Goal: Task Accomplishment & Management: Manage account settings

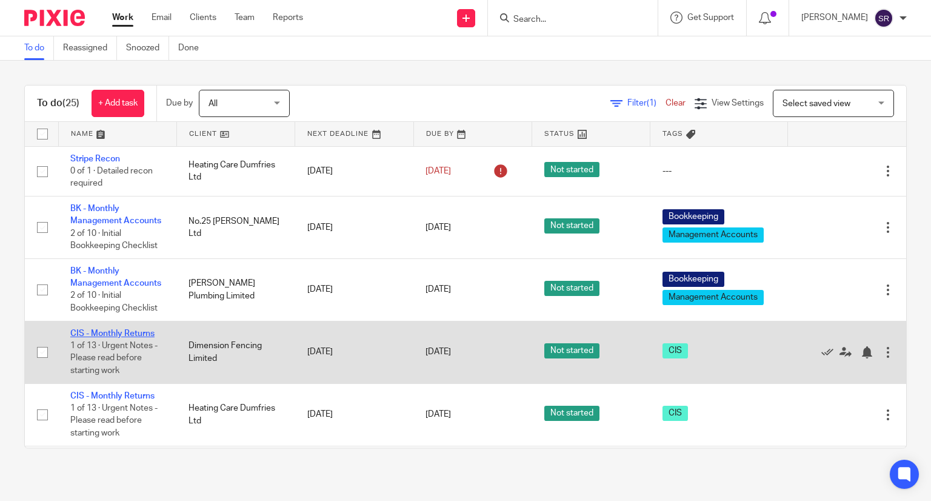
click at [112, 338] on link "CIS - Monthly Returns" at bounding box center [112, 333] width 84 height 8
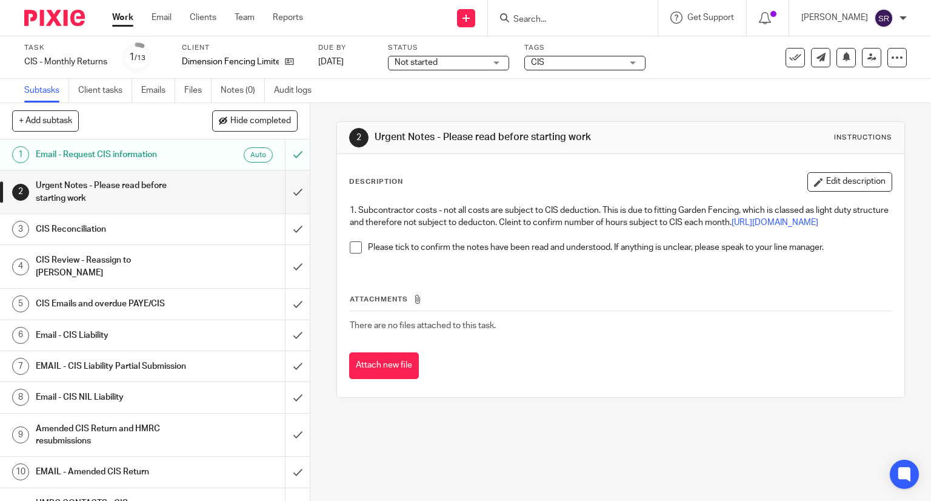
click at [350, 253] on span at bounding box center [356, 247] width 12 height 12
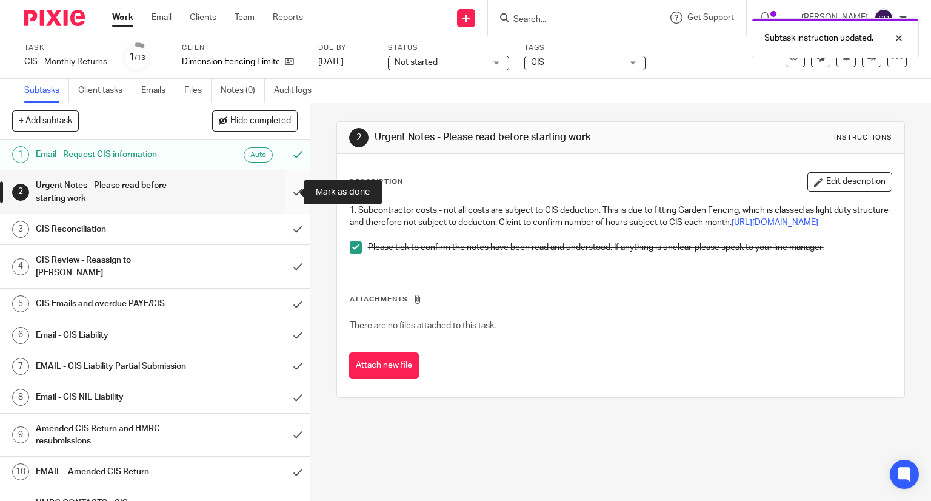
click at [281, 192] on input "submit" at bounding box center [155, 191] width 310 height 43
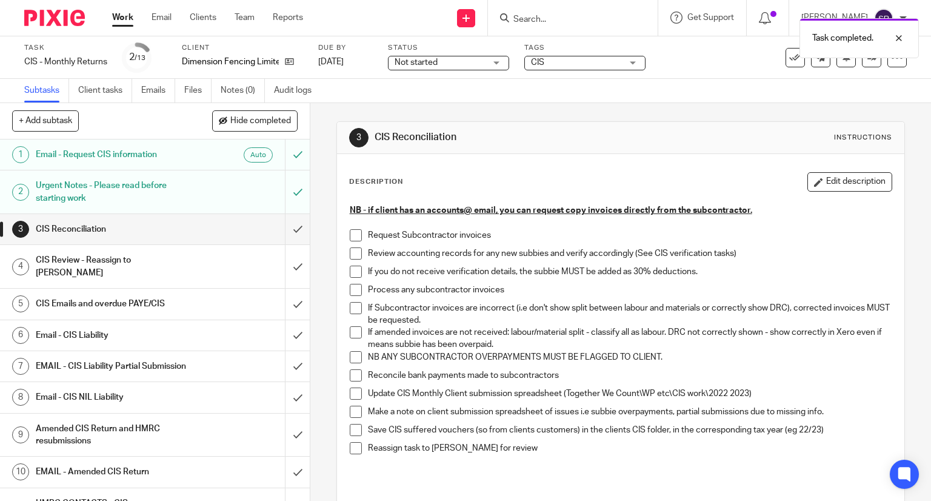
click at [350, 236] on span at bounding box center [356, 235] width 12 height 12
drag, startPoint x: 351, startPoint y: 253, endPoint x: 354, endPoint y: 267, distance: 14.3
click at [351, 254] on span at bounding box center [356, 253] width 12 height 12
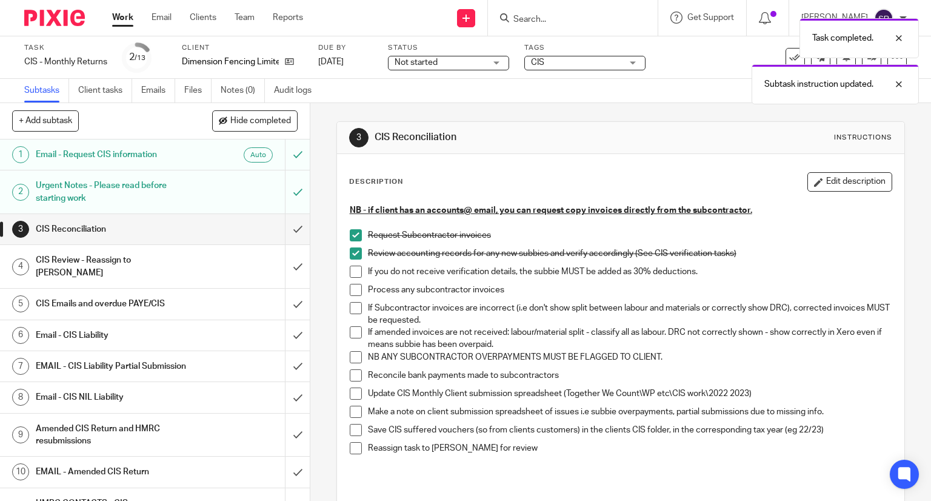
click at [355, 273] on span at bounding box center [356, 272] width 12 height 12
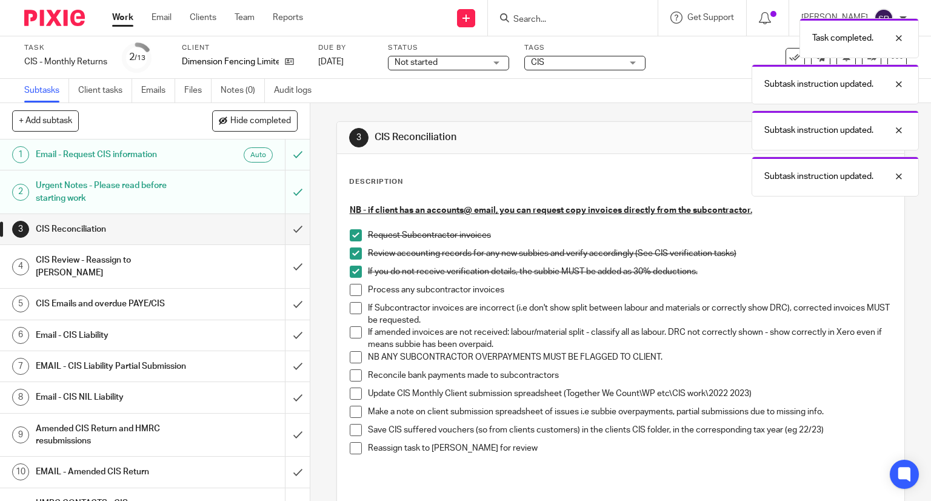
click at [355, 289] on span at bounding box center [356, 290] width 12 height 12
drag, startPoint x: 355, startPoint y: 308, endPoint x: 354, endPoint y: 318, distance: 9.7
click at [354, 309] on span at bounding box center [356, 308] width 12 height 12
click at [352, 328] on span at bounding box center [356, 332] width 12 height 12
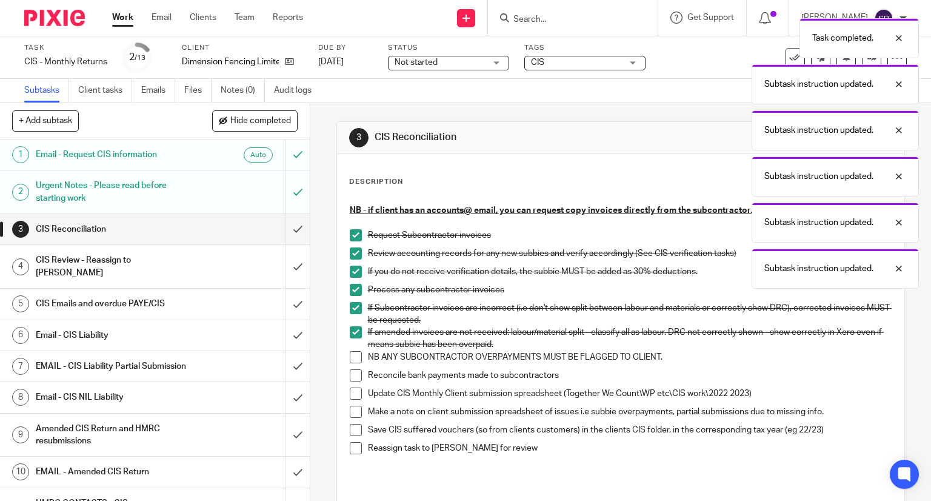
click at [350, 353] on span at bounding box center [356, 357] width 12 height 12
click at [351, 372] on span at bounding box center [356, 375] width 12 height 12
click at [353, 393] on span at bounding box center [356, 393] width 12 height 12
click at [352, 407] on span at bounding box center [356, 412] width 12 height 12
click at [350, 429] on span at bounding box center [356, 430] width 12 height 12
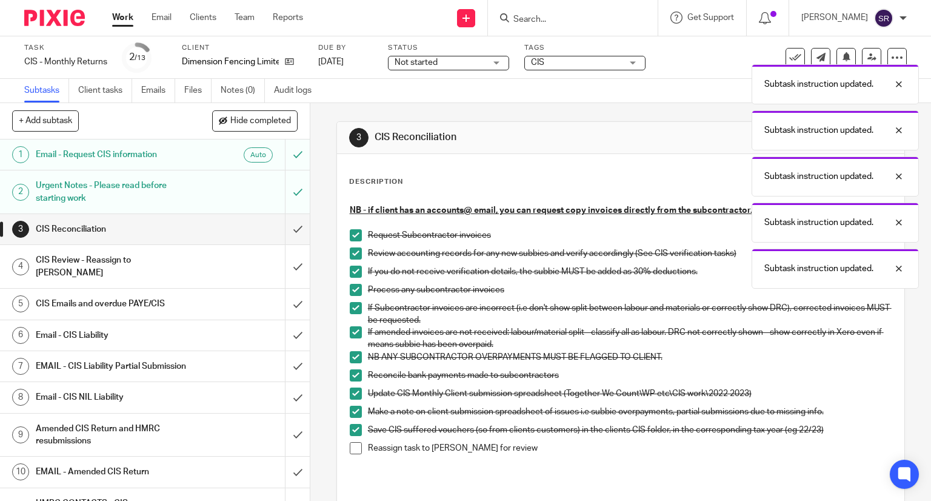
drag, startPoint x: 350, startPoint y: 446, endPoint x: 357, endPoint y: 449, distance: 7.3
click at [350, 447] on span at bounding box center [356, 448] width 12 height 12
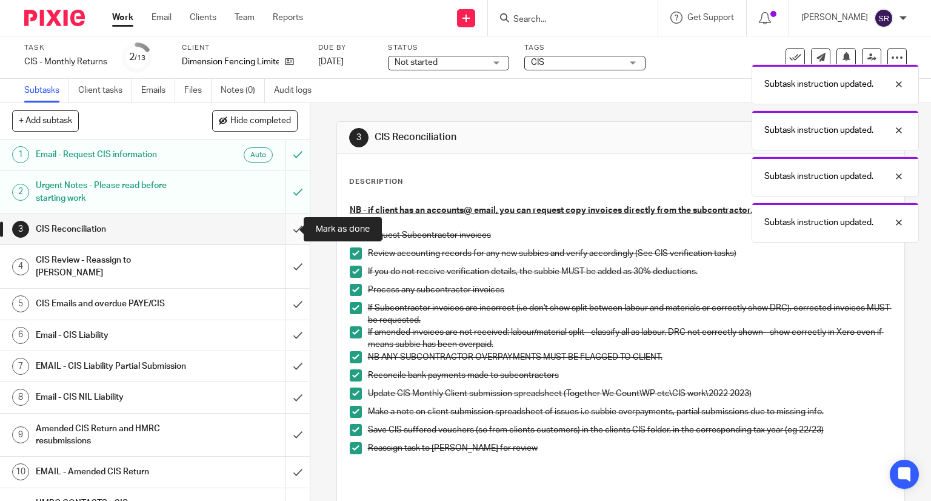
click at [285, 230] on input "submit" at bounding box center [155, 229] width 310 height 30
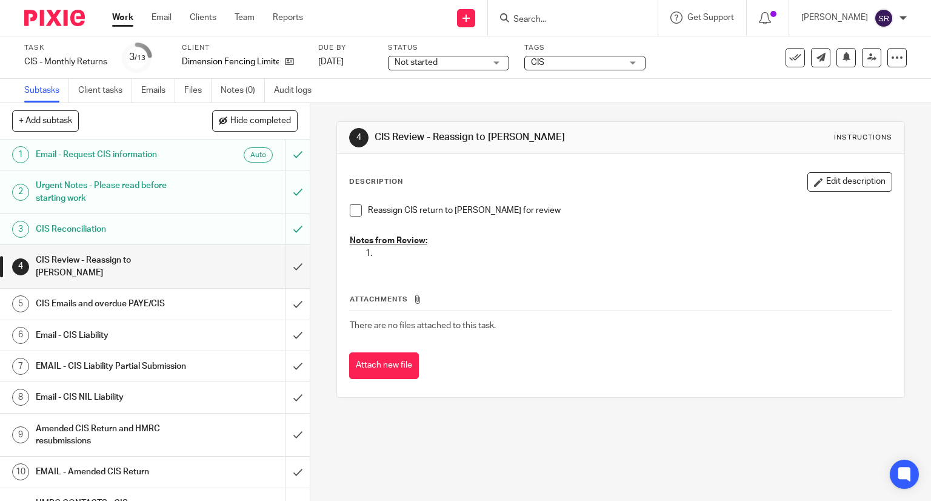
click at [121, 18] on link "Work" at bounding box center [122, 18] width 21 height 12
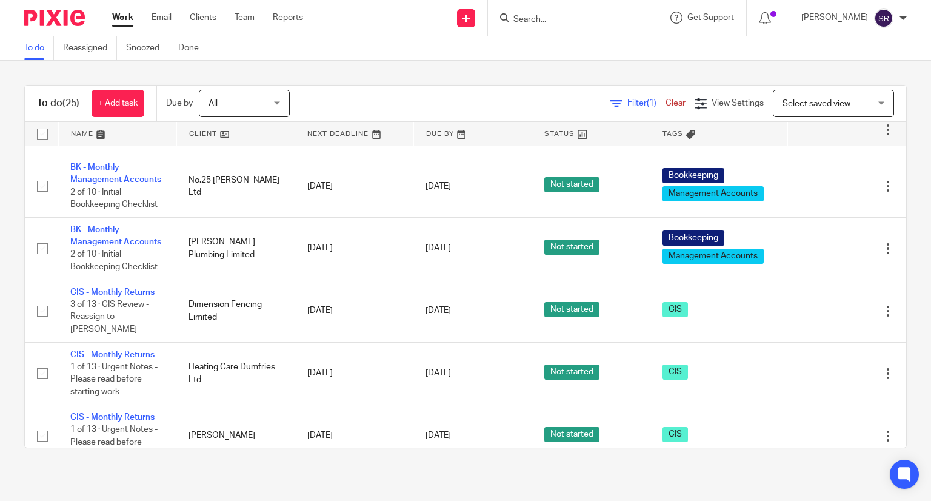
scroll to position [61, 0]
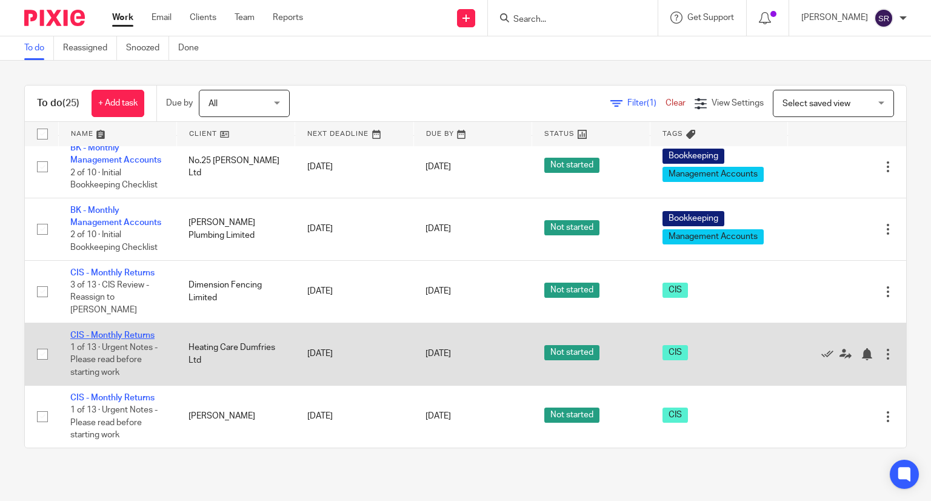
click at [118, 340] on link "CIS - Monthly Returns" at bounding box center [112, 335] width 84 height 8
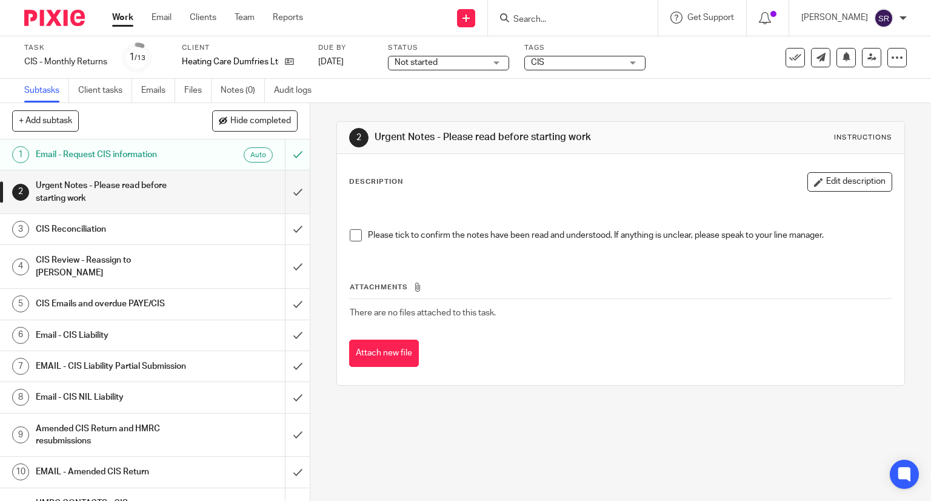
click at [351, 239] on span at bounding box center [356, 235] width 12 height 12
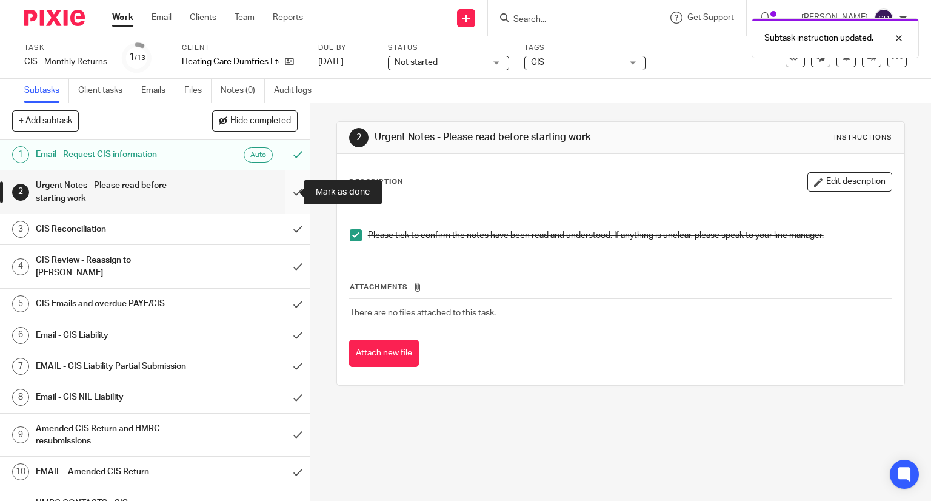
click at [283, 187] on input "submit" at bounding box center [155, 191] width 310 height 43
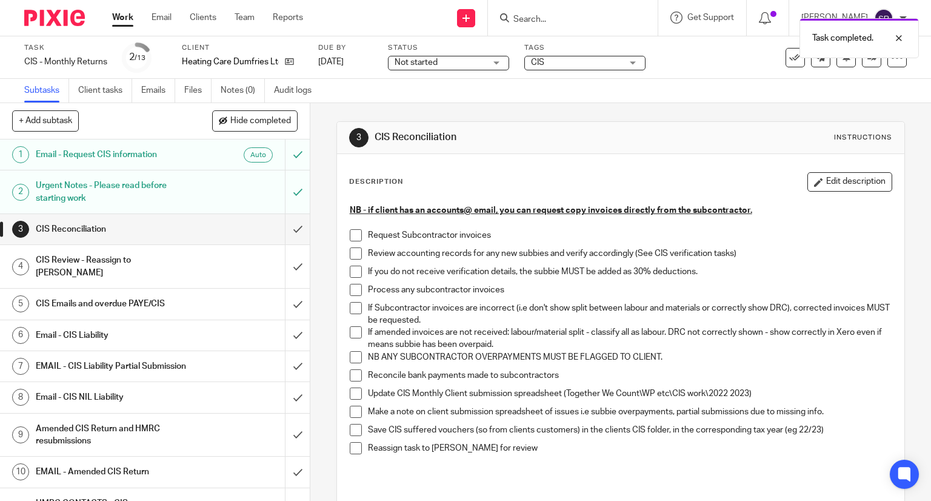
click at [350, 233] on span at bounding box center [356, 235] width 12 height 12
click at [352, 253] on span at bounding box center [356, 253] width 12 height 12
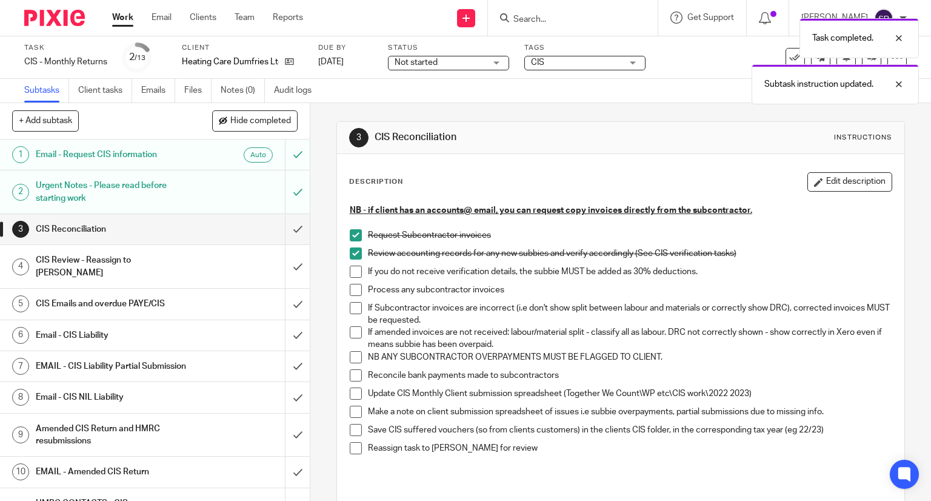
click at [351, 275] on span at bounding box center [356, 272] width 12 height 12
click at [350, 289] on span at bounding box center [356, 290] width 12 height 12
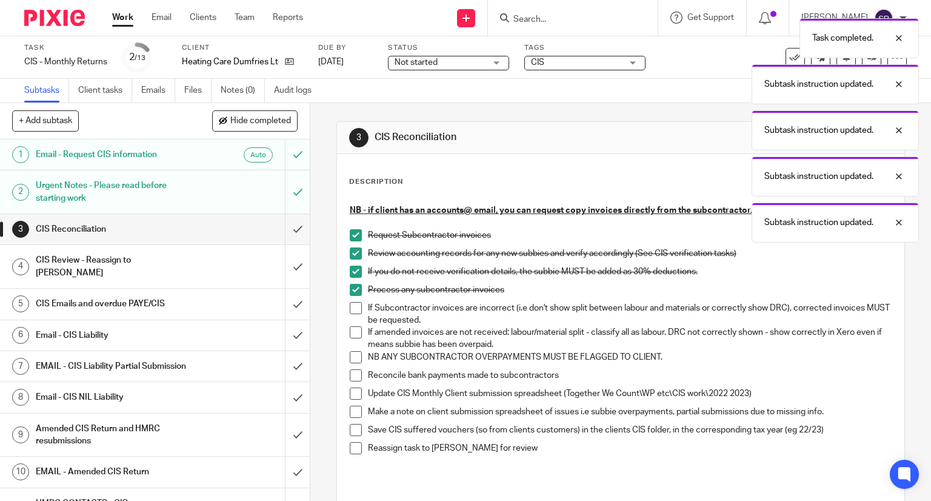
click at [350, 307] on span at bounding box center [356, 308] width 12 height 12
click at [354, 335] on span at bounding box center [356, 332] width 12 height 12
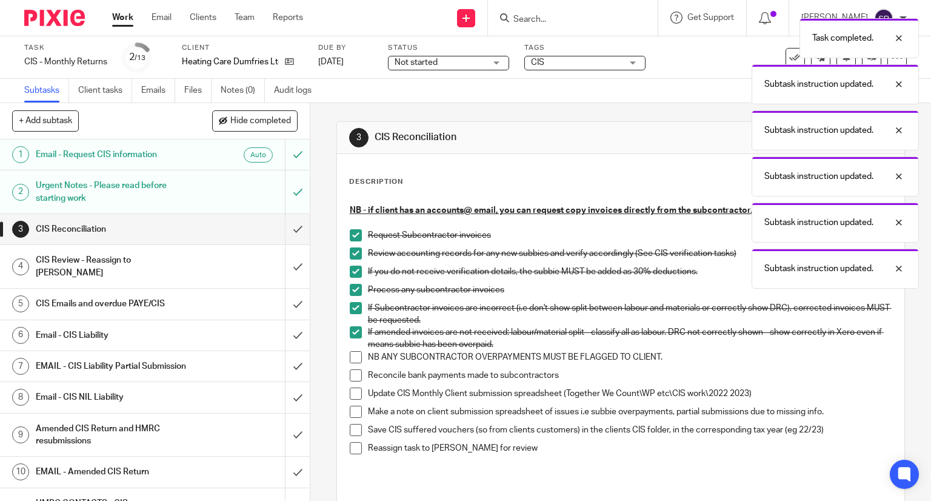
click at [354, 353] on span at bounding box center [356, 357] width 12 height 12
click at [354, 373] on span at bounding box center [356, 375] width 12 height 12
click at [352, 389] on span at bounding box center [356, 393] width 12 height 12
click at [350, 409] on span at bounding box center [356, 412] width 12 height 12
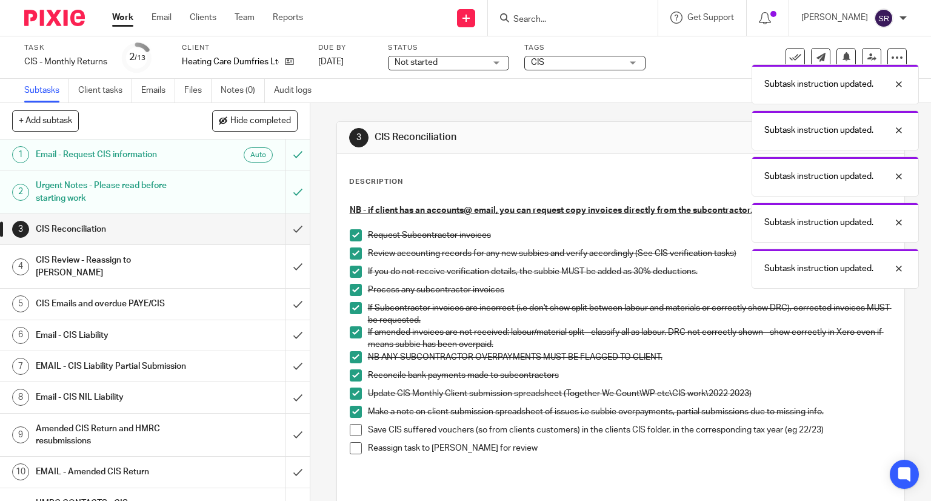
drag, startPoint x: 346, startPoint y: 429, endPoint x: 346, endPoint y: 441, distance: 11.5
click at [350, 430] on span at bounding box center [356, 430] width 12 height 12
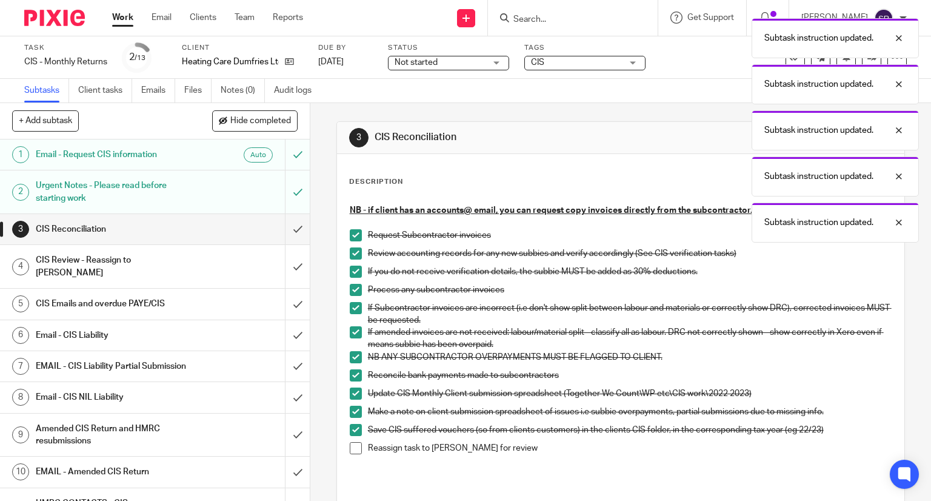
click at [344, 448] on div "NB - if client has an accounts@ email, you can request copy invoices directly f…" at bounding box center [621, 336] width 555 height 277
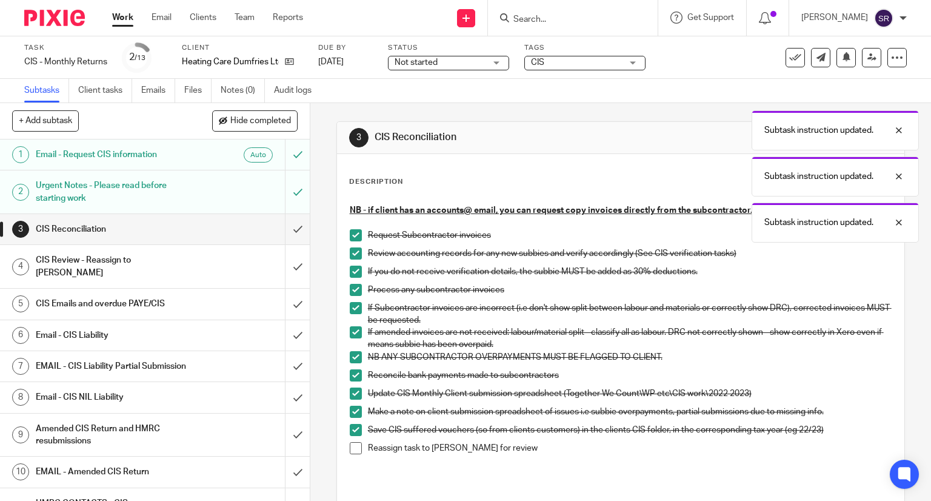
click at [355, 449] on span at bounding box center [356, 448] width 12 height 12
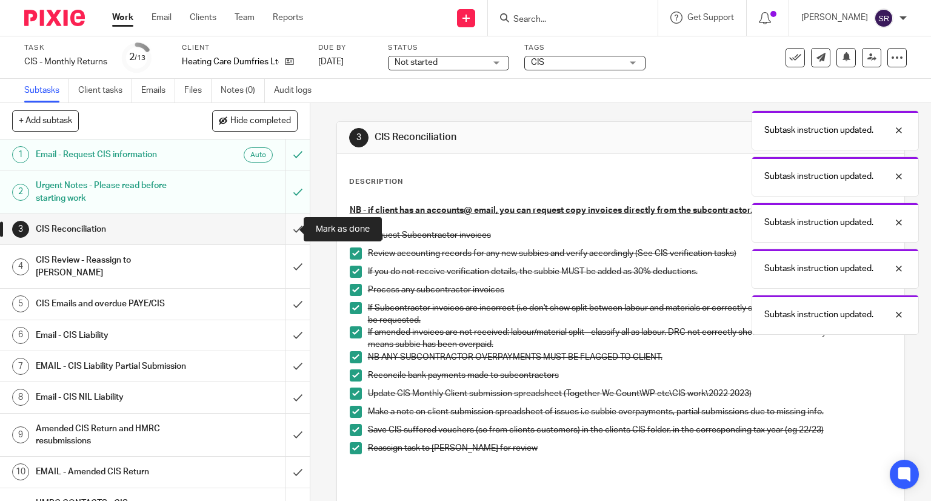
click at [286, 228] on input "submit" at bounding box center [155, 229] width 310 height 30
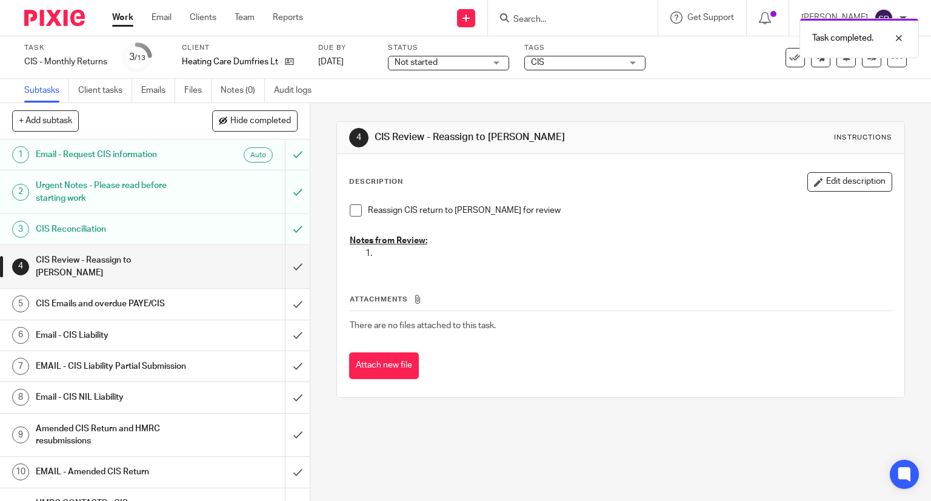
click at [125, 22] on link "Work" at bounding box center [122, 18] width 21 height 12
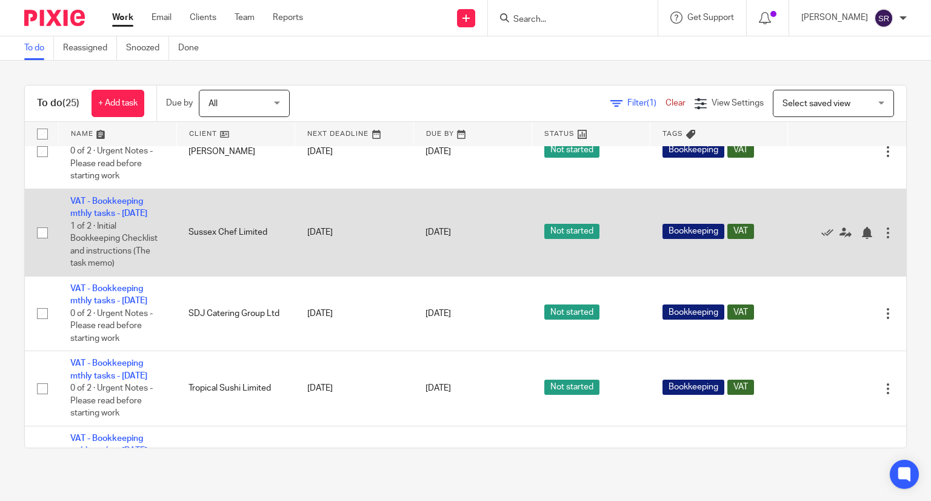
scroll to position [667, 0]
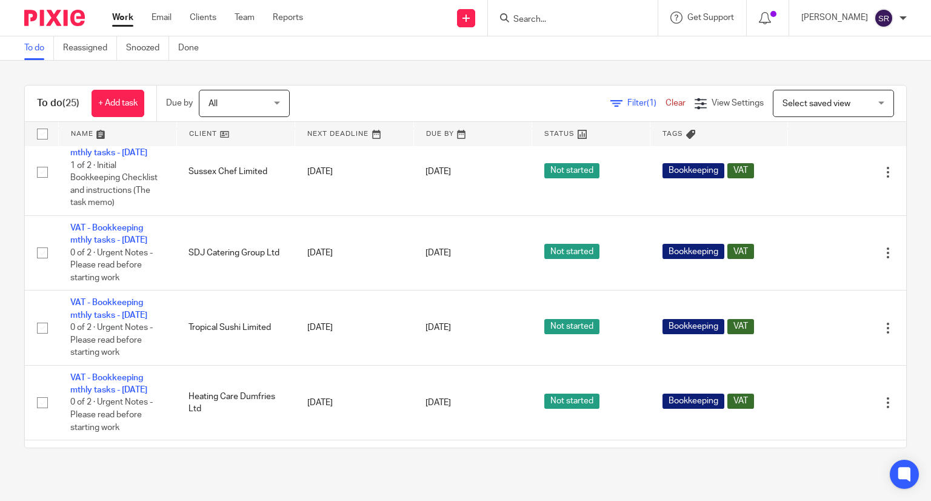
click at [590, 16] on input "Search" at bounding box center [566, 20] width 109 height 11
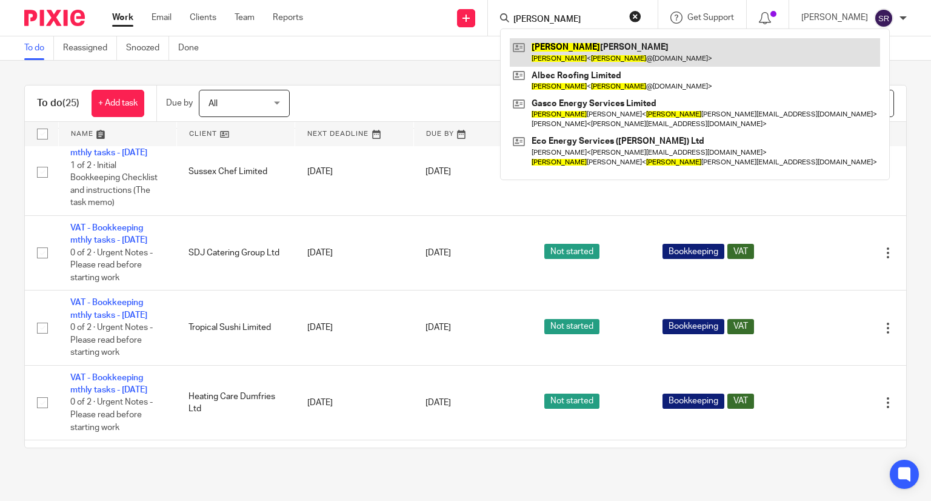
type input "[PERSON_NAME]"
click at [595, 46] on link at bounding box center [695, 52] width 370 height 28
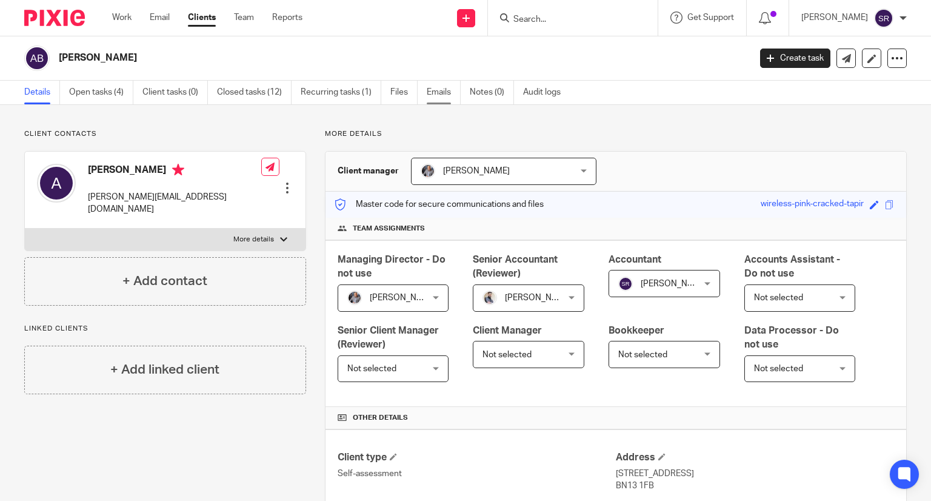
click at [441, 91] on link "Emails" at bounding box center [444, 93] width 34 height 24
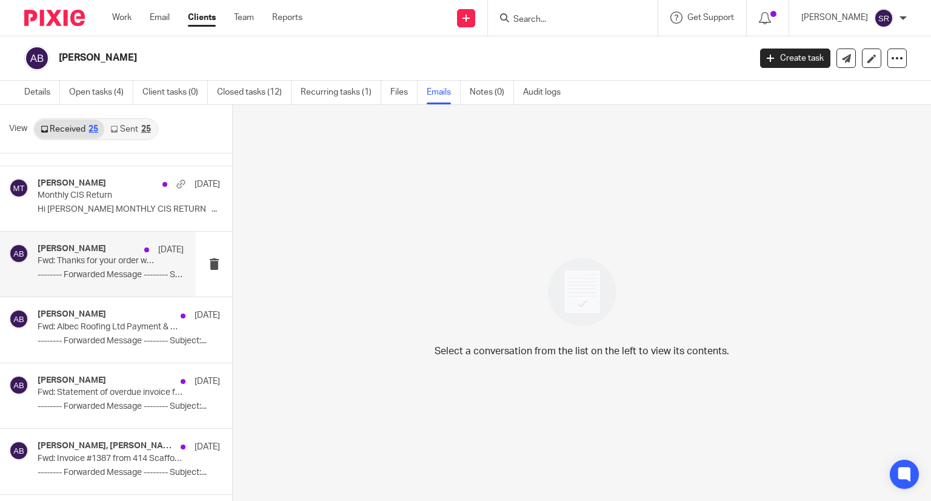
scroll to position [121, 0]
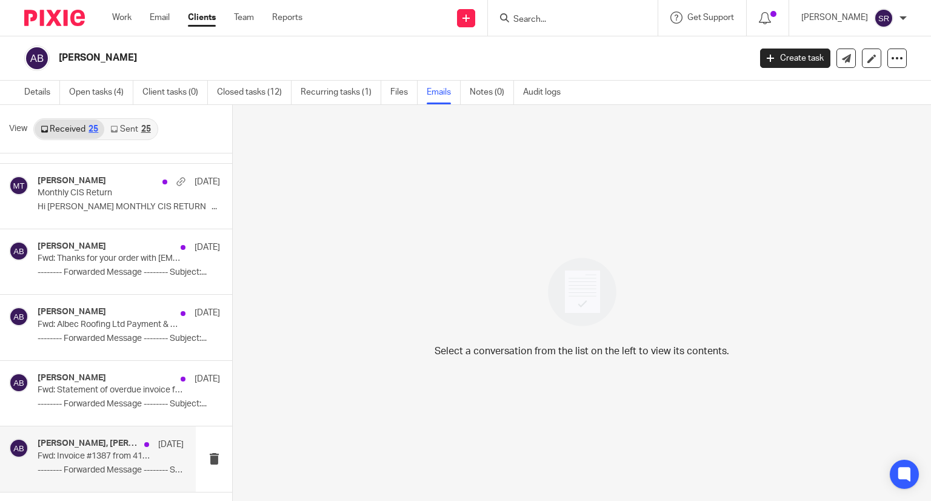
click at [92, 440] on h4 "Penny Brown, Alex Booker" at bounding box center [88, 443] width 101 height 10
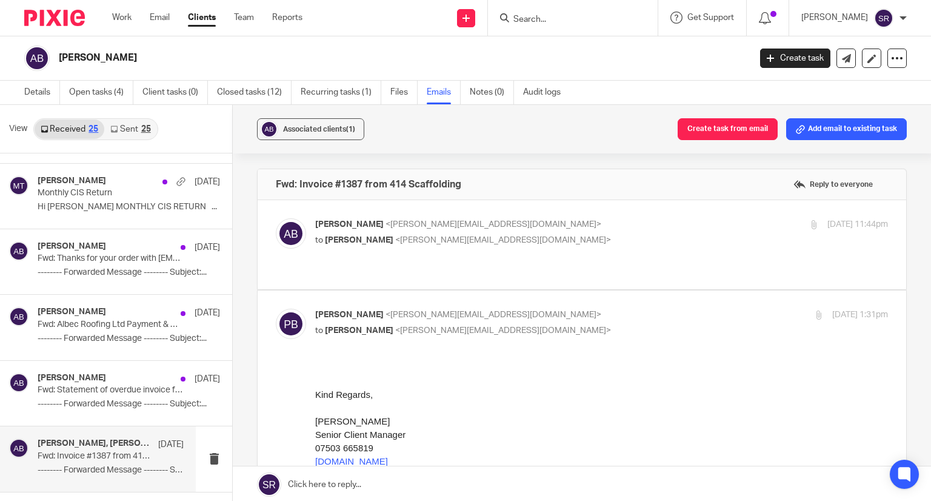
scroll to position [0, 0]
click at [410, 229] on p "Alex Booker <alex@albecroofing.co.uk>" at bounding box center [506, 224] width 382 height 13
checkbox input "true"
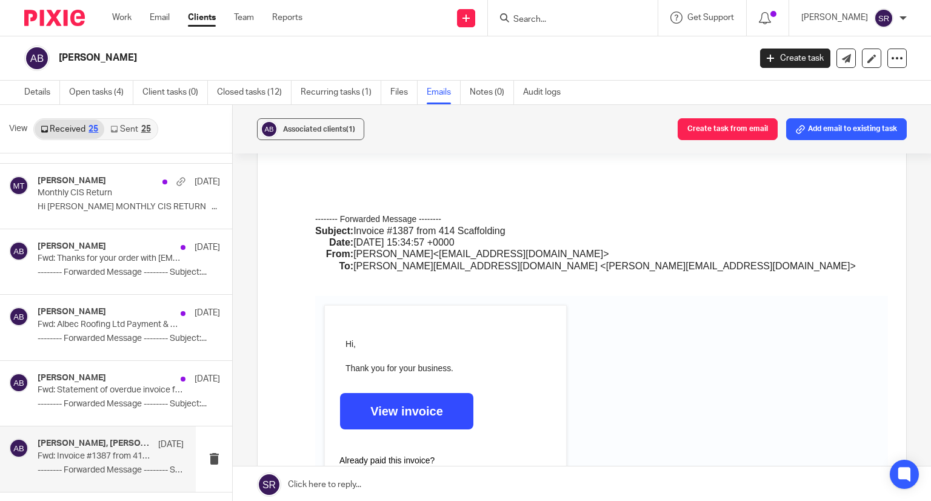
scroll to position [182, 0]
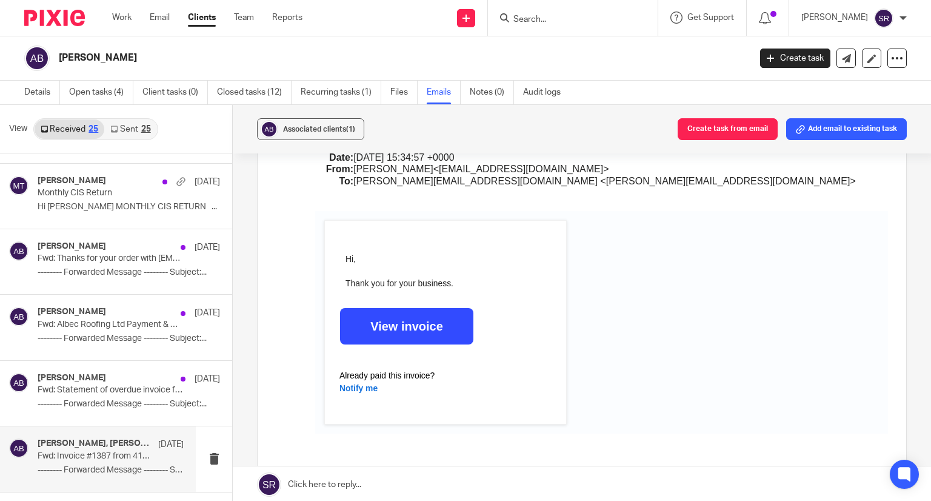
click at [415, 326] on b "View invoice" at bounding box center [406, 325] width 73 height 13
click at [89, 398] on div "Alex Booker 11 Jul Fwd: Statement of overdue invoice from Broadwater Autos Limi…" at bounding box center [111, 393] width 146 height 41
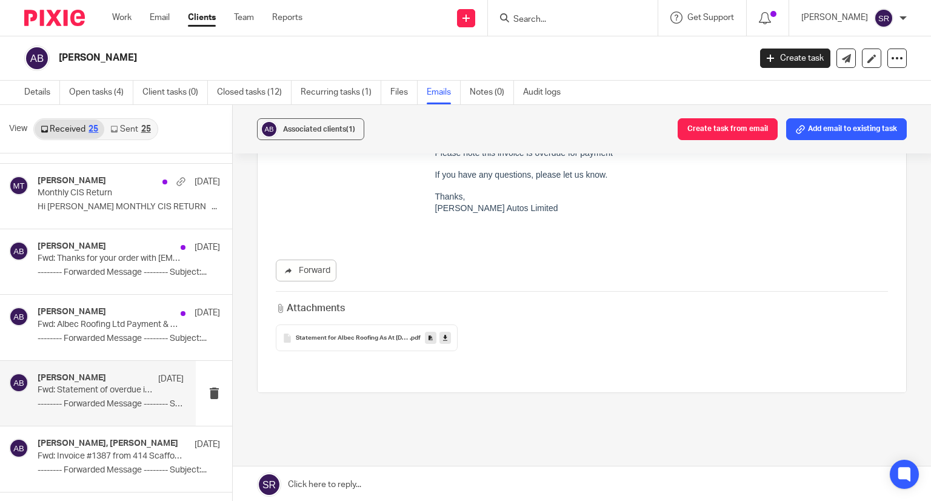
scroll to position [364, 0]
click at [360, 335] on span "Statement for Albec Roofing As At 10Jul2025" at bounding box center [353, 336] width 114 height 7
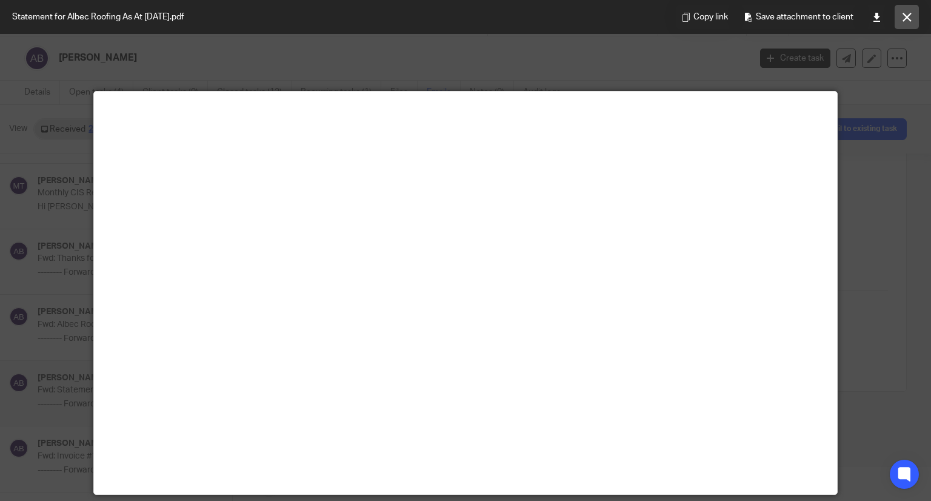
click at [901, 19] on button at bounding box center [907, 17] width 24 height 24
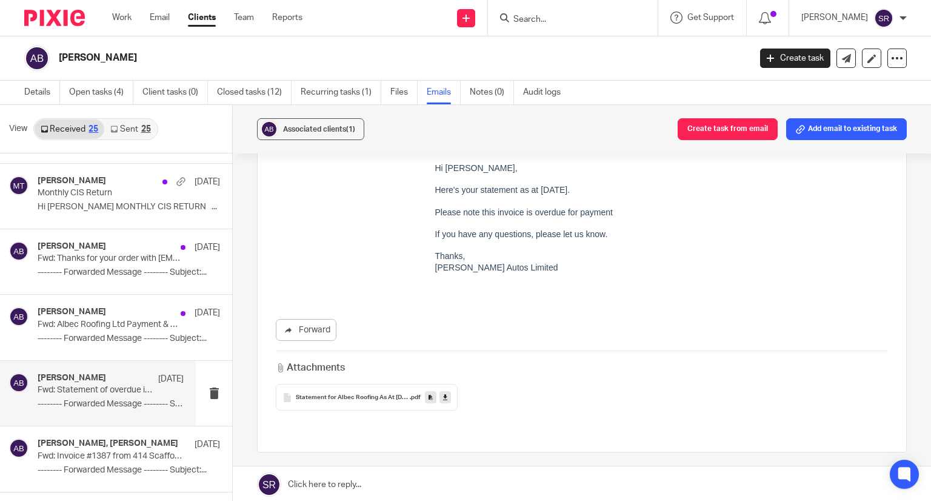
scroll to position [243, 0]
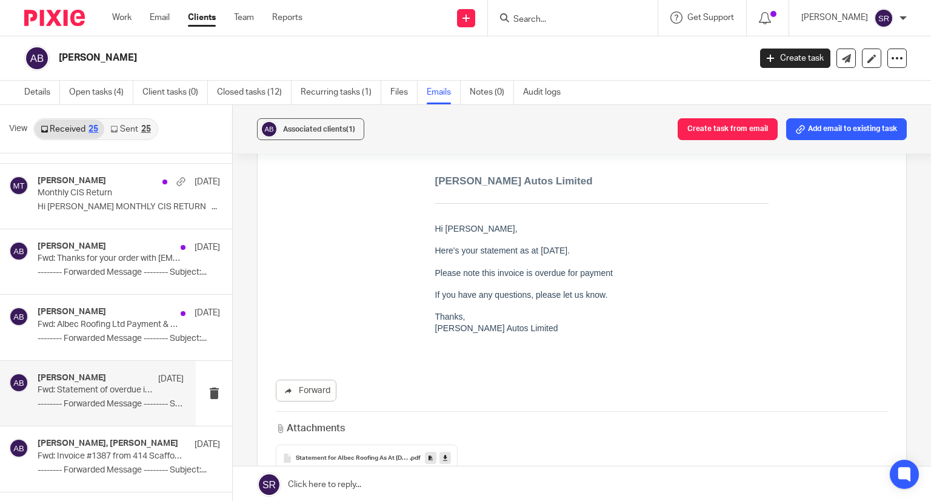
click at [359, 449] on div "Statement for Albec Roofing As At 10Jul2025 .pdf" at bounding box center [367, 457] width 182 height 27
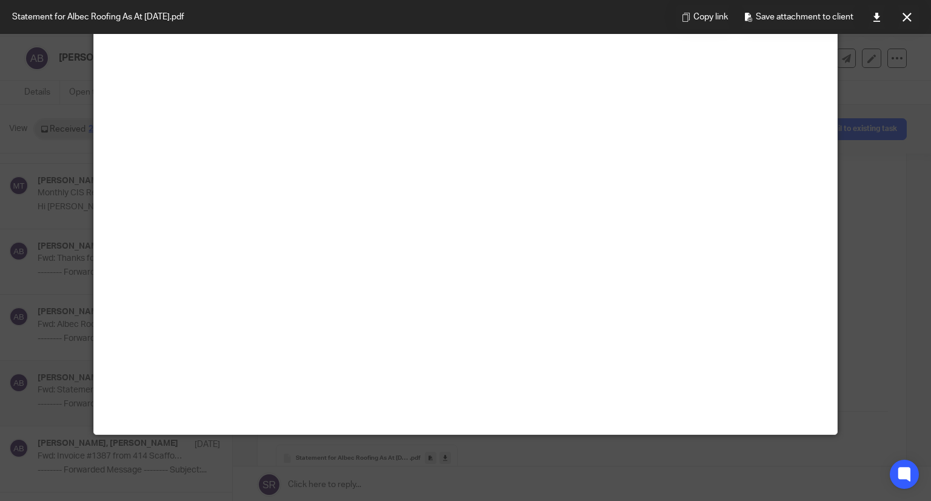
scroll to position [61, 0]
click at [900, 18] on button at bounding box center [907, 17] width 24 height 24
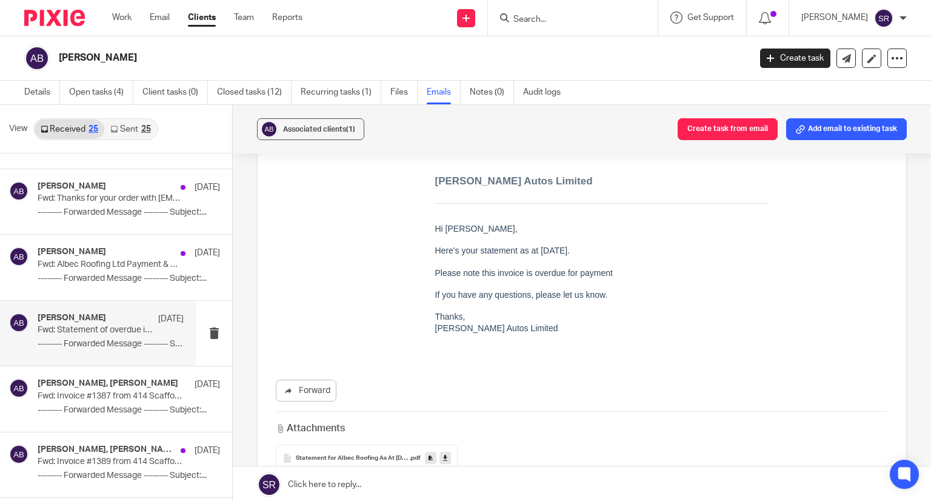
scroll to position [182, 0]
click at [92, 400] on div "Penny Brown, Alex Booker 8 Jul Fwd: Invoice #1387 from 414 Scaffolding --------…" at bounding box center [111, 398] width 146 height 41
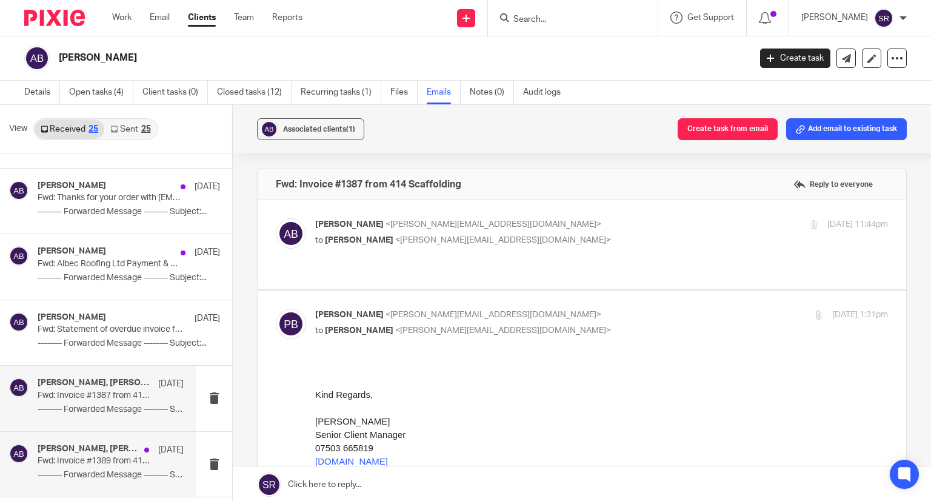
scroll to position [0, 0]
click at [372, 229] on p "Alex Booker <alex@albecroofing.co.uk>" at bounding box center [506, 224] width 382 height 13
checkbox input "true"
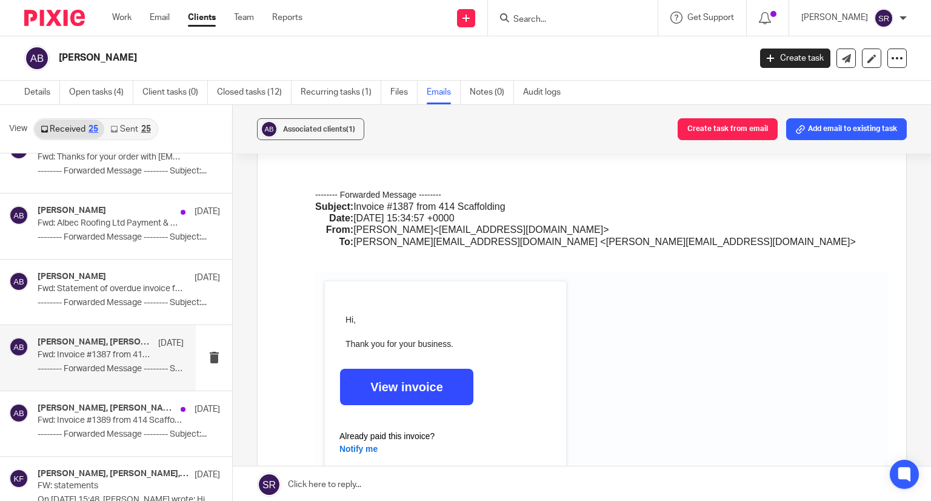
scroll to position [243, 0]
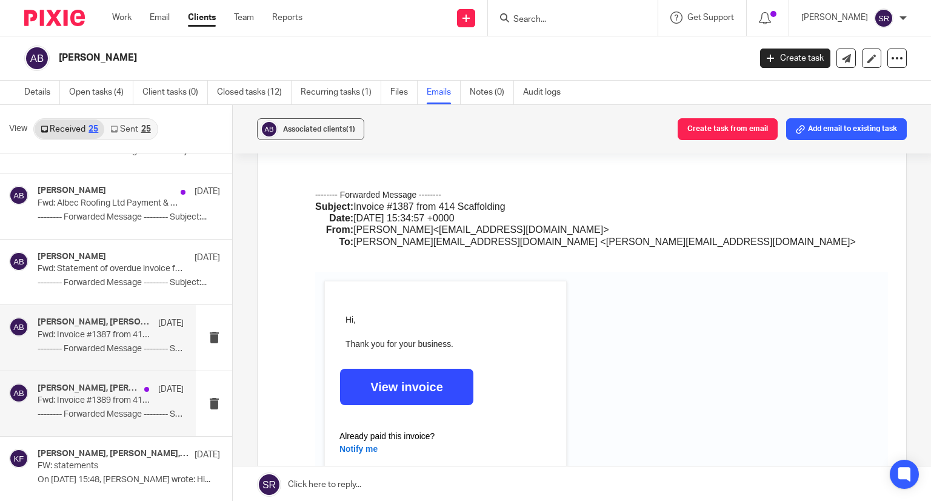
click at [93, 376] on div "Penny Brown, Alex Booker 8 Jul Fwd: Invoice #1389 from 414 Scaffolding --------…" at bounding box center [98, 403] width 196 height 65
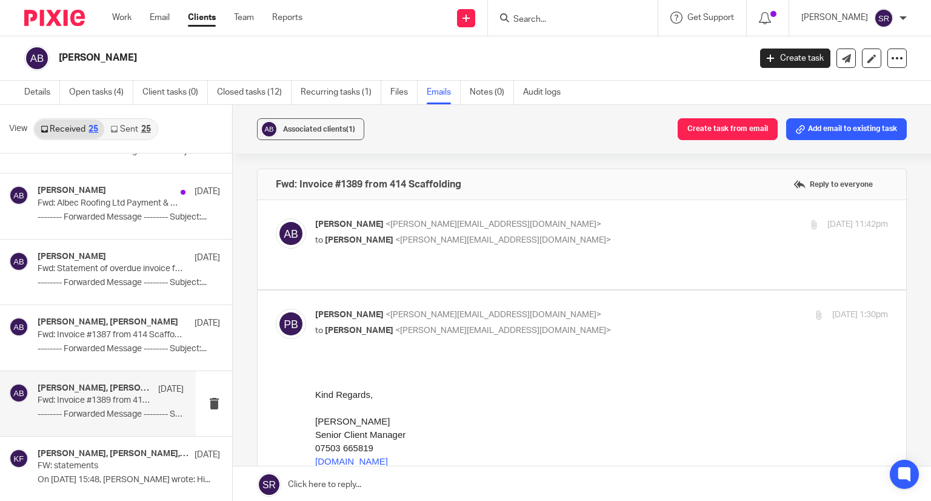
scroll to position [0, 0]
click at [381, 229] on p "Alex Booker <alex@albecroofing.co.uk>" at bounding box center [506, 224] width 382 height 13
checkbox input "true"
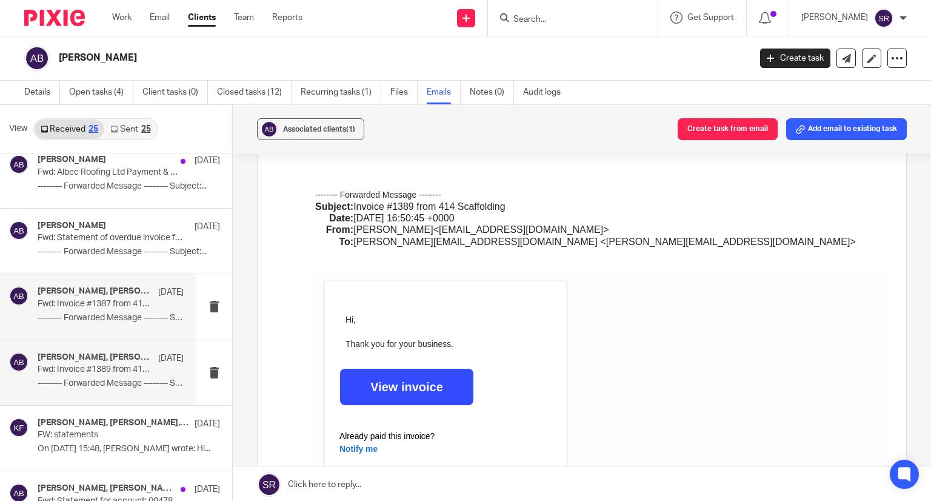
scroll to position [303, 0]
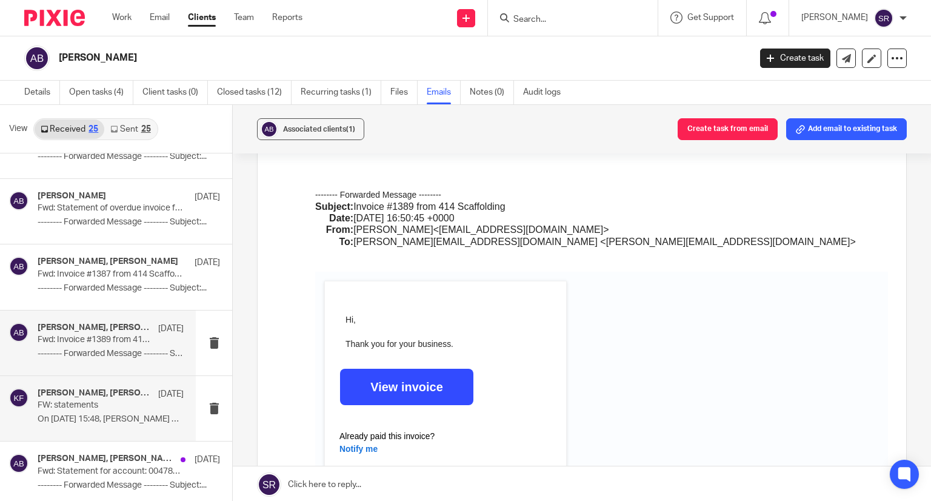
click at [76, 396] on h4 "Alex Booker, Matt Tucker, Kim Faulkner" at bounding box center [95, 393] width 115 height 10
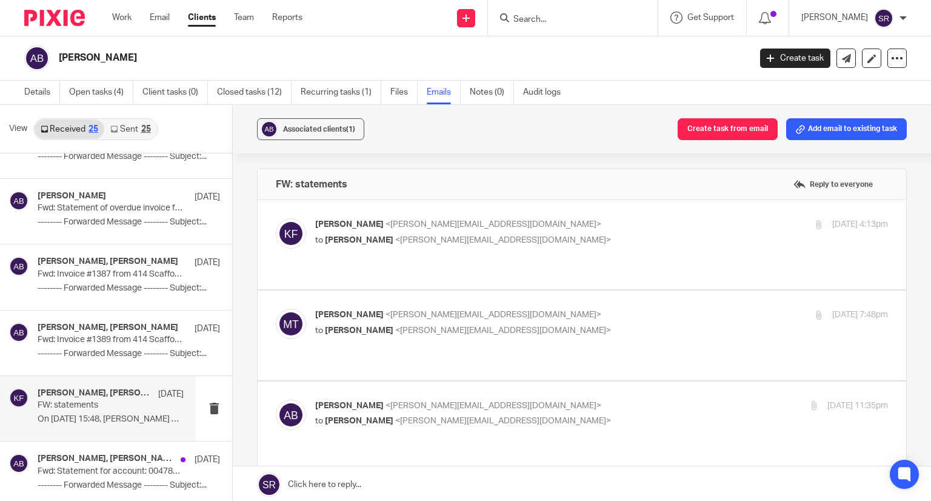
scroll to position [0, 0]
click at [405, 230] on p "Kim Faulkner <kim@togetherwecount.co.uk>" at bounding box center [506, 224] width 382 height 13
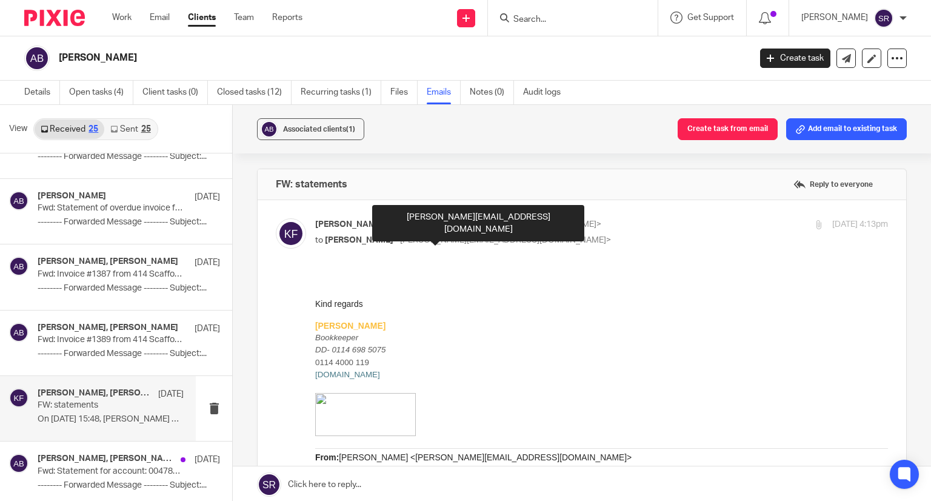
click at [403, 238] on span "<matt@togetherwecount.co.uk>" at bounding box center [503, 240] width 216 height 8
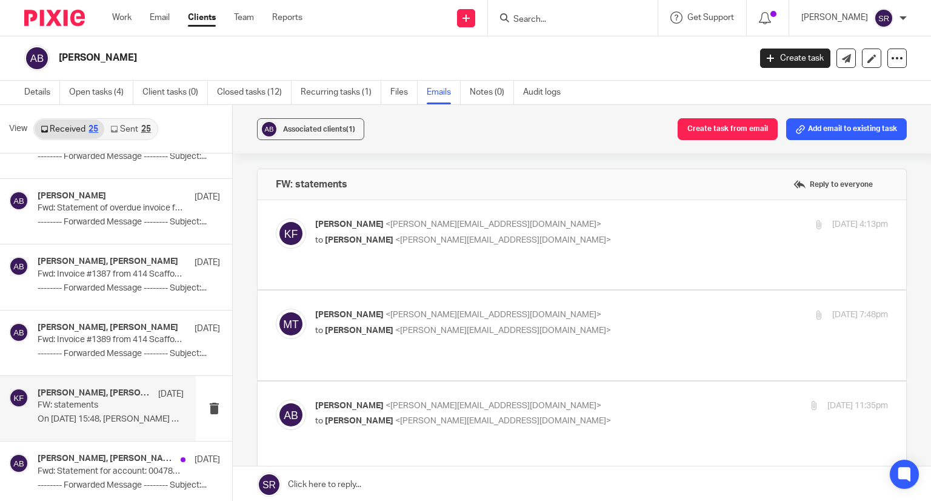
click at [401, 234] on p "to Matt Tucker <matt@togetherwecount.co.uk>" at bounding box center [506, 240] width 382 height 13
checkbox input "true"
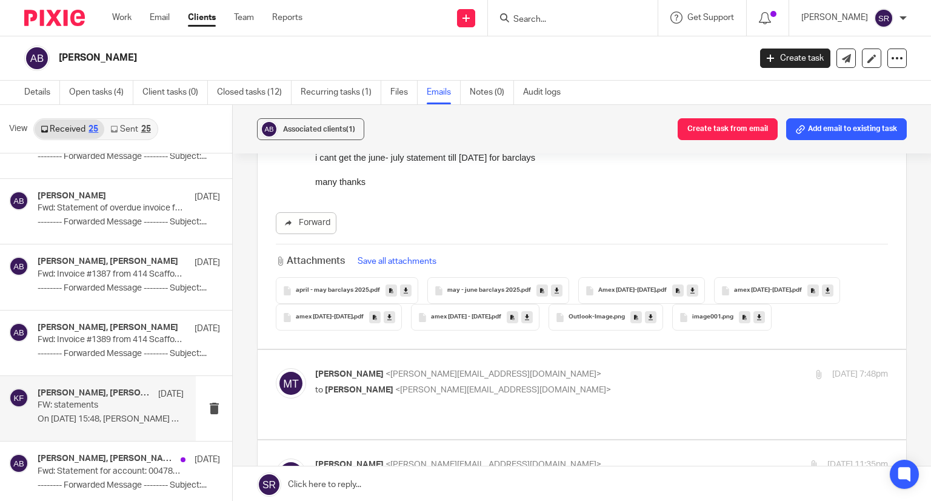
scroll to position [788, 0]
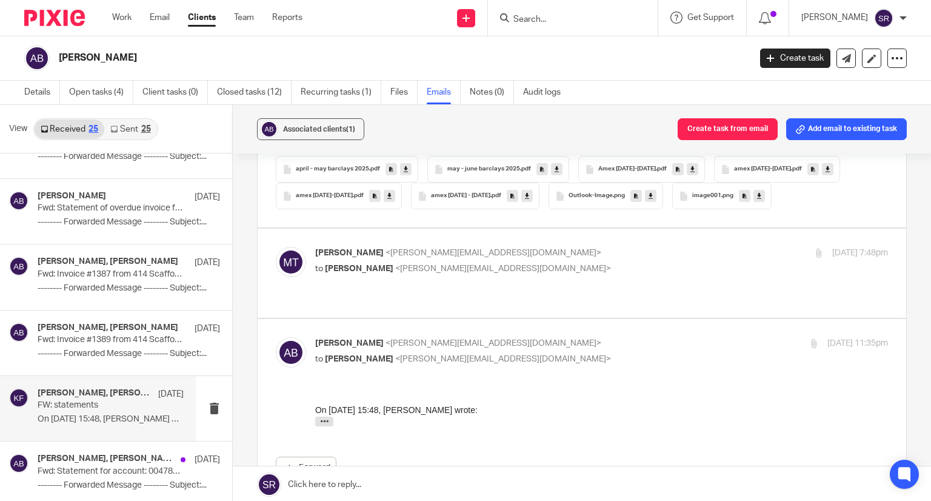
click at [390, 267] on span "Alexander Booker" at bounding box center [359, 268] width 69 height 8
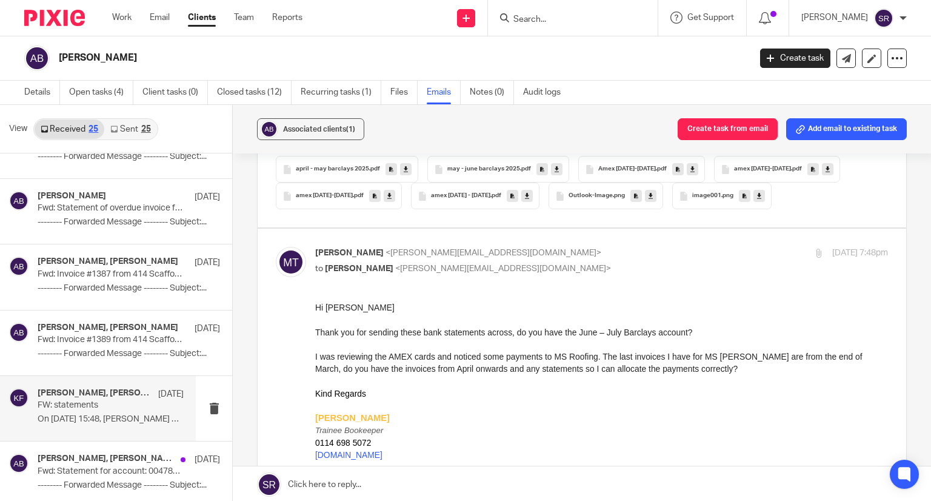
scroll to position [0, 0]
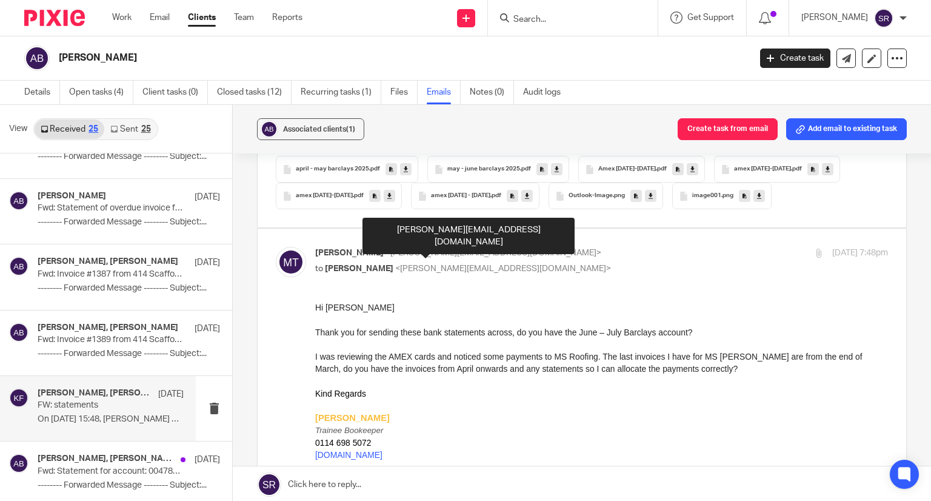
click at [395, 255] on span "<matt@togetherwecount.co.uk>" at bounding box center [494, 253] width 216 height 8
checkbox input "false"
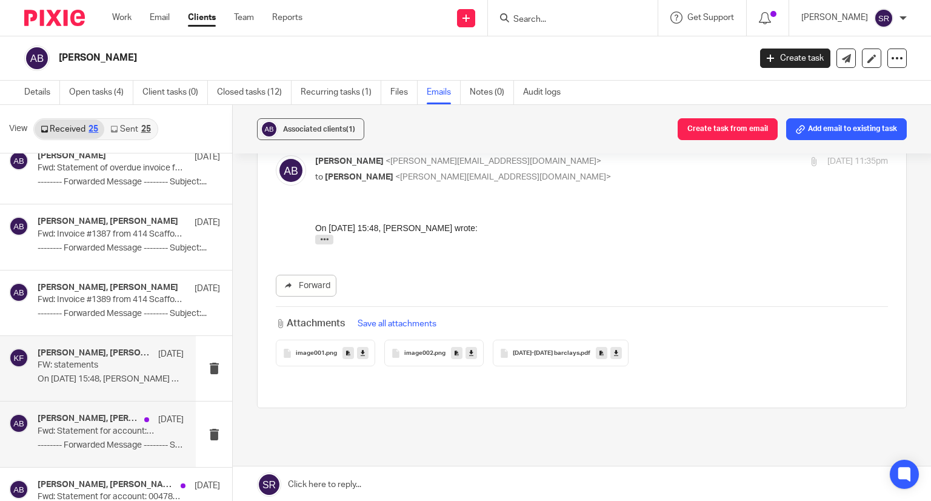
scroll to position [364, 0]
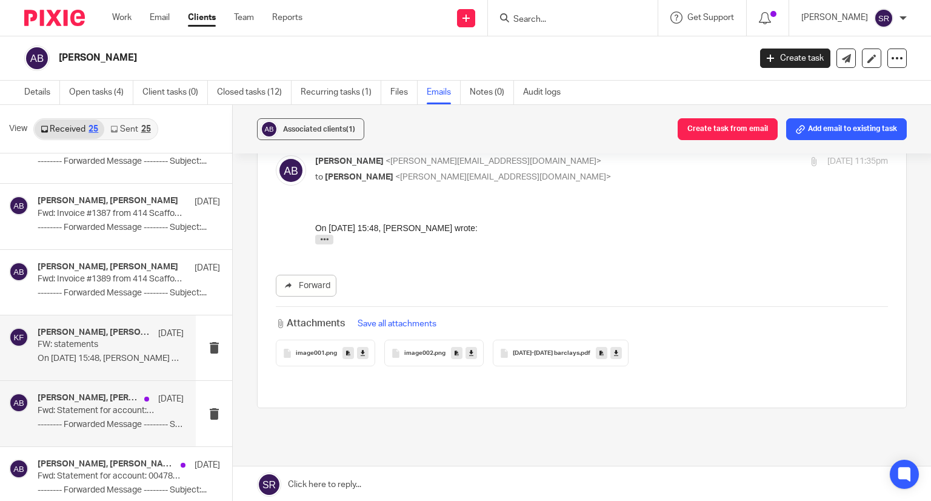
click at [101, 407] on p "Fwd: Statement for account: 0047892 from MS Roofing Supplies Ltd" at bounding box center [96, 411] width 117 height 10
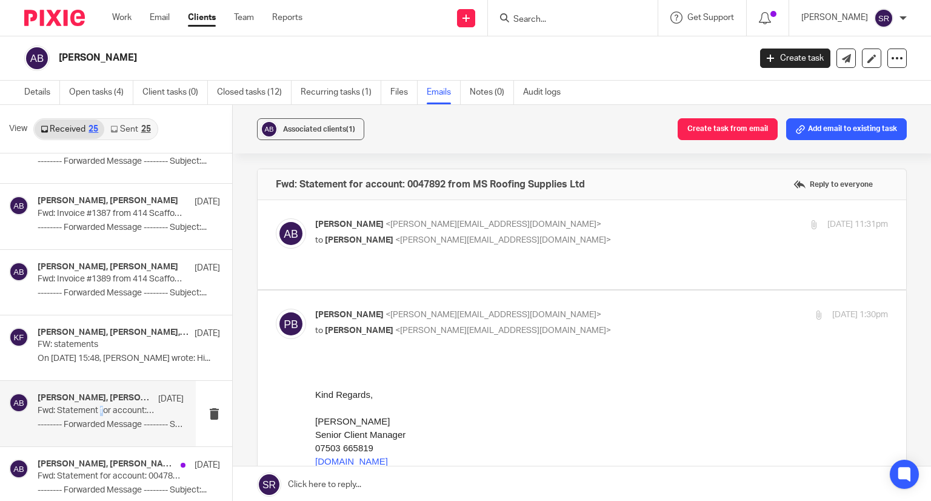
scroll to position [0, 0]
click at [78, 420] on p "-------- Forwarded Message -------- Subject:..." at bounding box center [111, 425] width 146 height 10
click at [367, 243] on p "to Penny Brown <penny@togetherwecount.co.uk>" at bounding box center [506, 240] width 382 height 13
checkbox input "true"
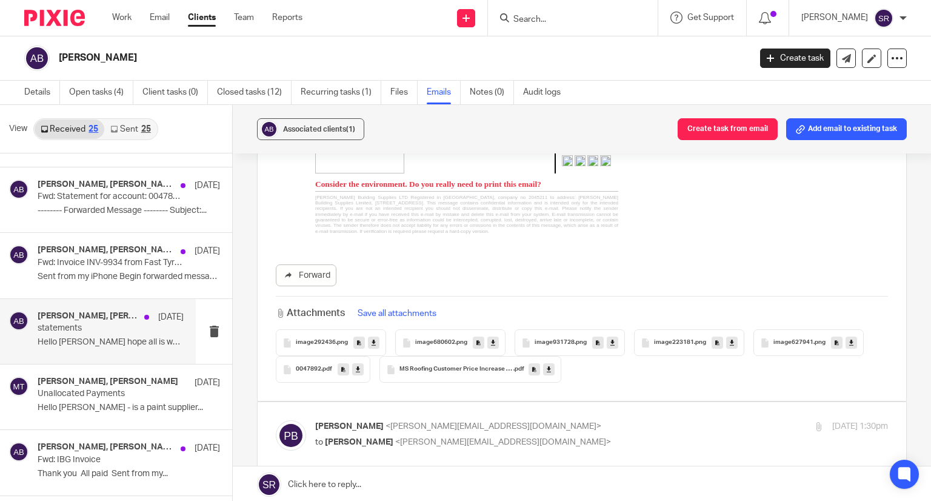
scroll to position [909, 0]
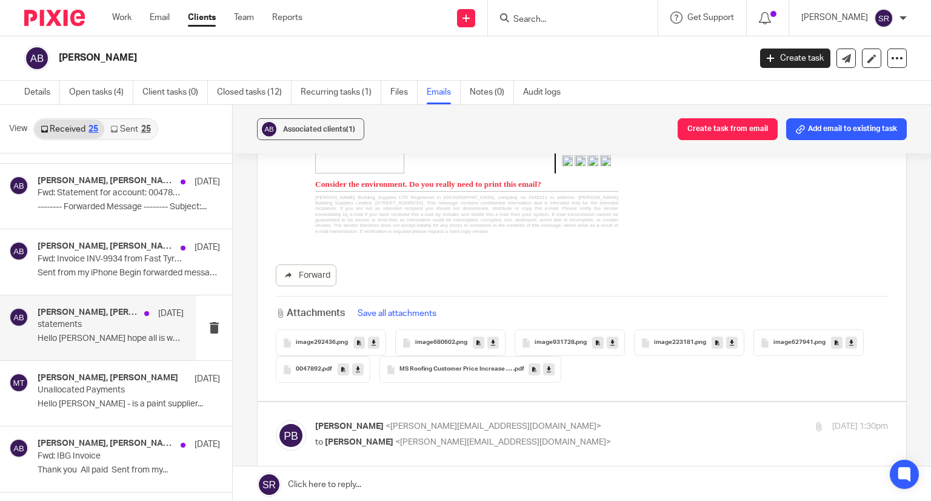
click at [65, 330] on div "Penny Brown, Alex Booker 4 Jul statements Hello Penny hope all is well? been me…" at bounding box center [111, 327] width 146 height 41
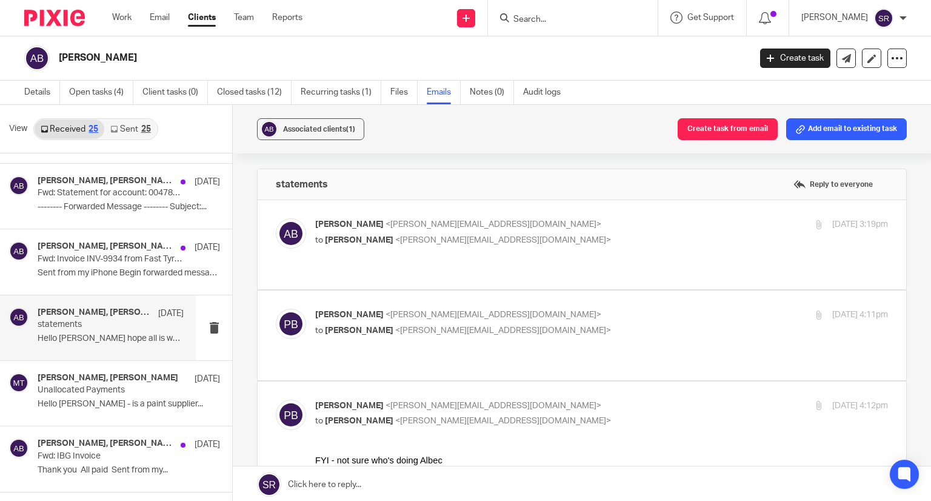
scroll to position [0, 0]
click at [367, 236] on span "[PERSON_NAME]" at bounding box center [359, 240] width 69 height 8
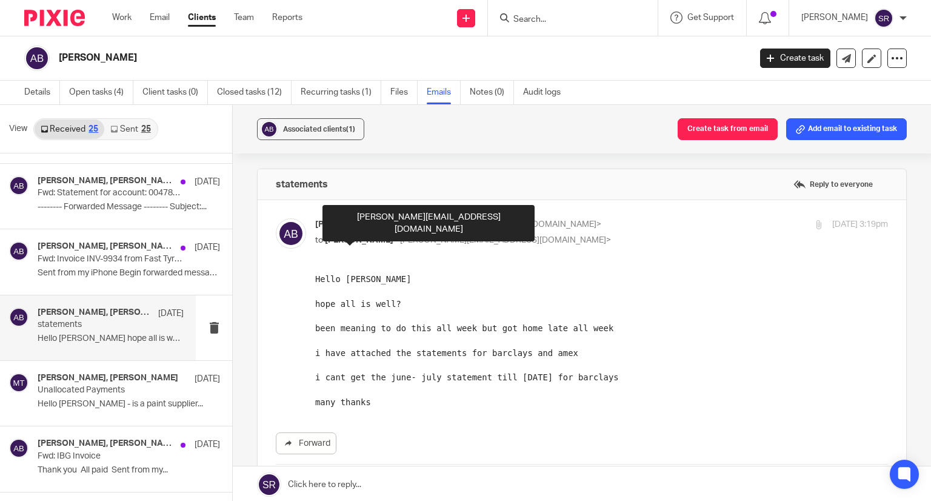
click at [367, 236] on span "[PERSON_NAME]" at bounding box center [359, 240] width 69 height 8
checkbox input "false"
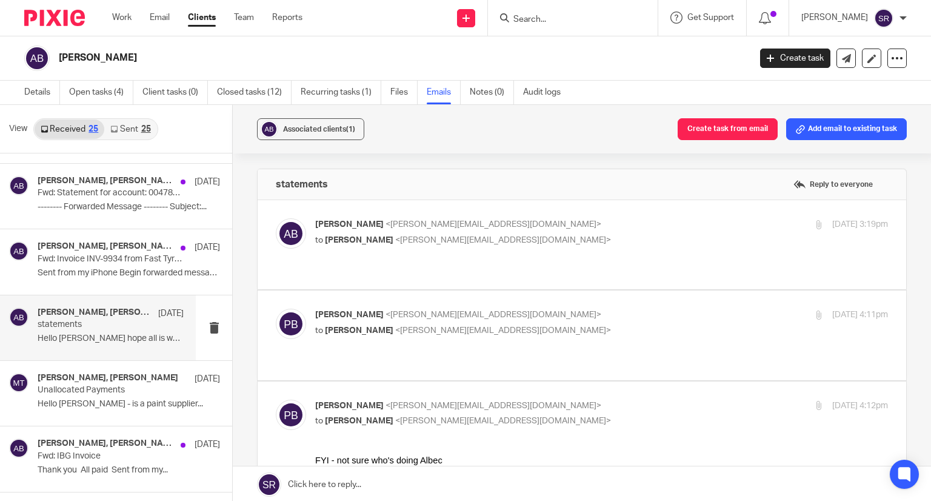
click at [366, 290] on label at bounding box center [582, 334] width 649 height 89
click at [276, 308] on input "checkbox" at bounding box center [275, 308] width 1 height 1
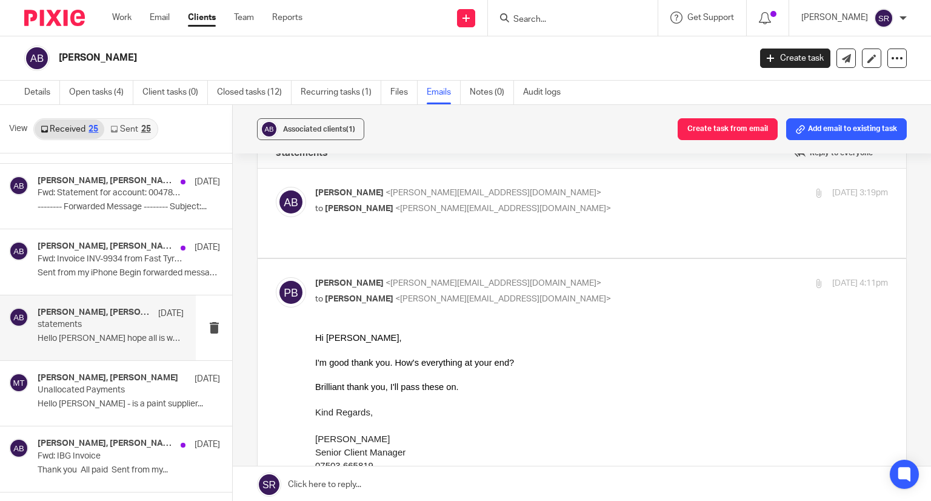
scroll to position [61, 0]
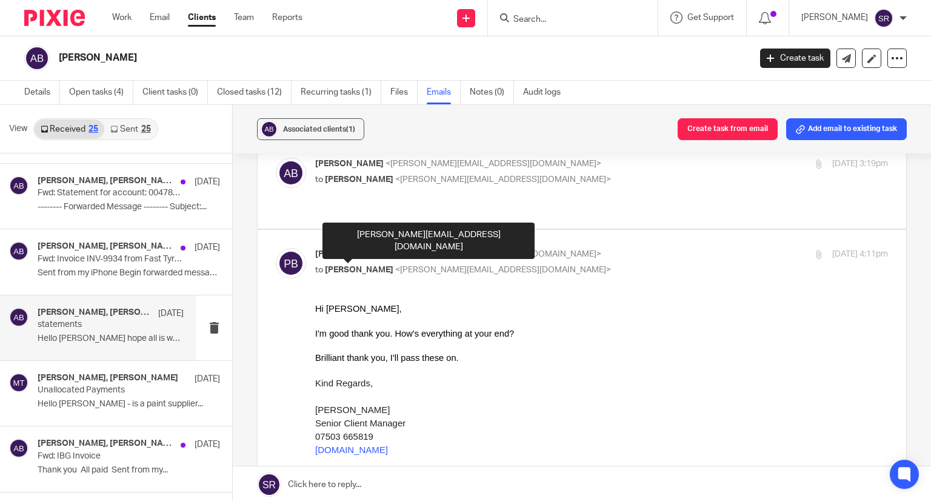
click at [363, 266] on span "[PERSON_NAME]" at bounding box center [359, 270] width 69 height 8
checkbox input "false"
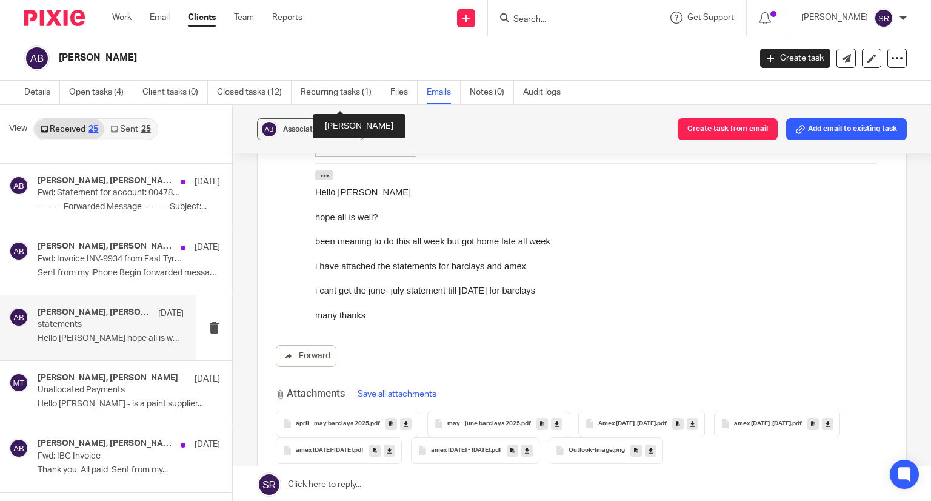
scroll to position [597, 0]
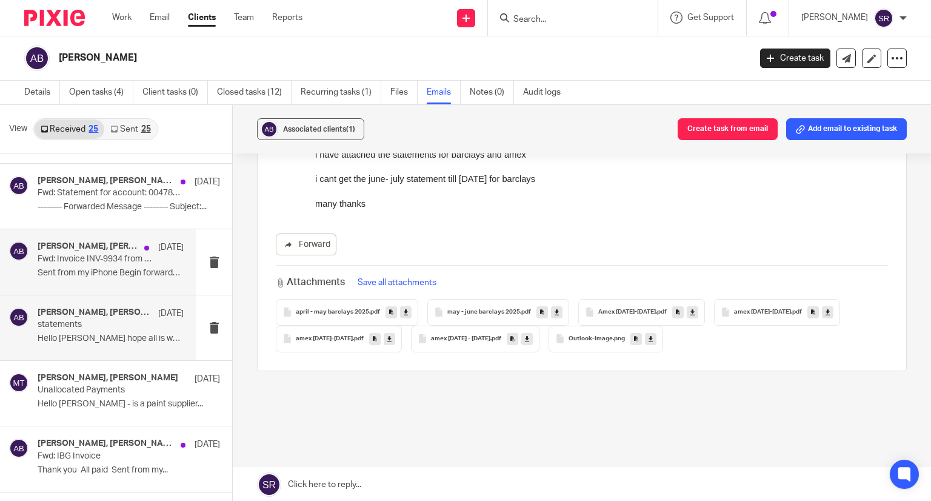
click at [107, 264] on div "Penny Brown, Alexander Booker 8 Jul Fwd: Invoice INV-9934 from Fast Tyre Servic…" at bounding box center [111, 261] width 146 height 41
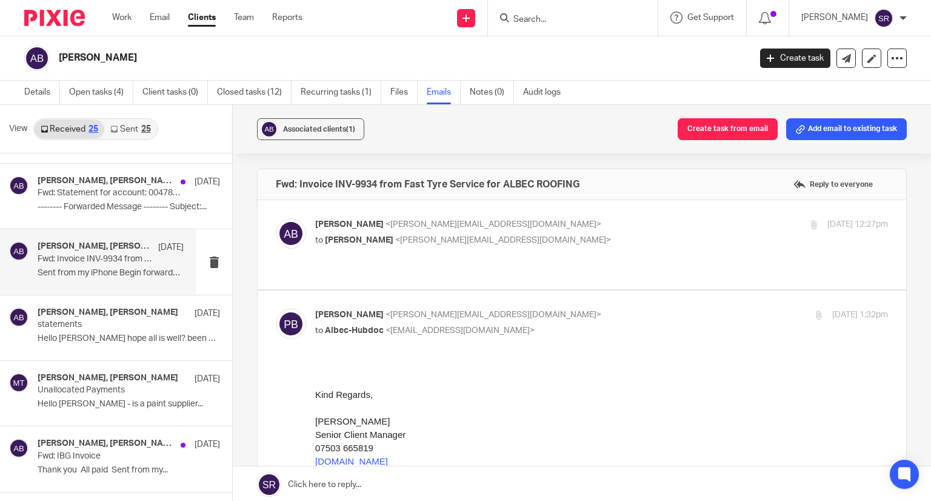
scroll to position [0, 0]
click at [395, 238] on span "<penny@togetherwecount.co.uk>" at bounding box center [503, 240] width 216 height 8
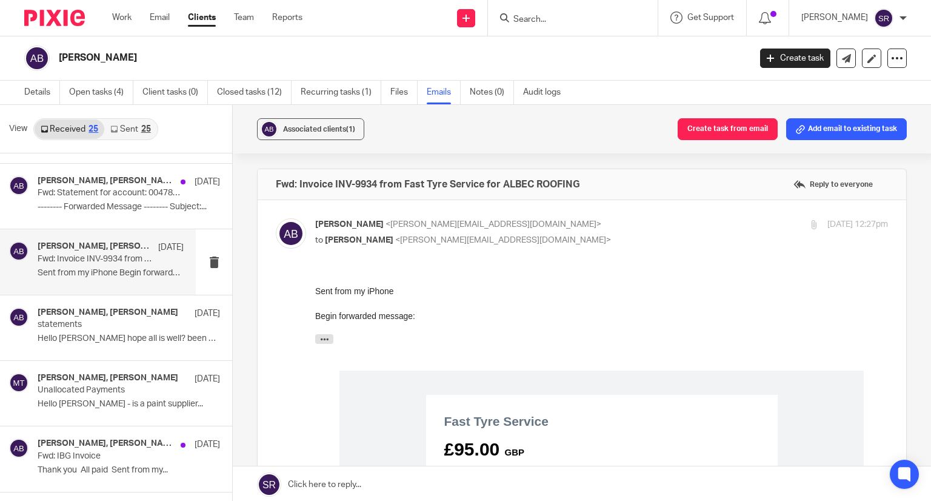
click at [395, 236] on span "<penny@togetherwecount.co.uk>" at bounding box center [503, 240] width 216 height 8
checkbox input "false"
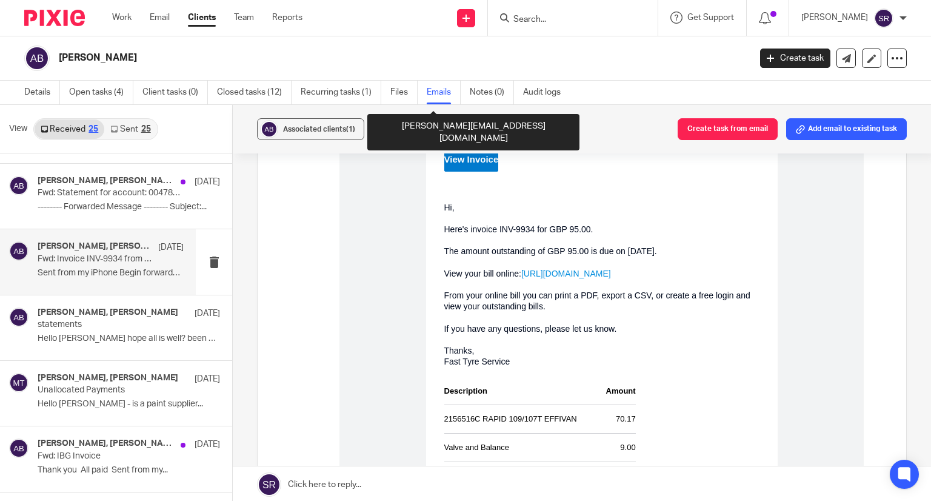
scroll to position [728, 0]
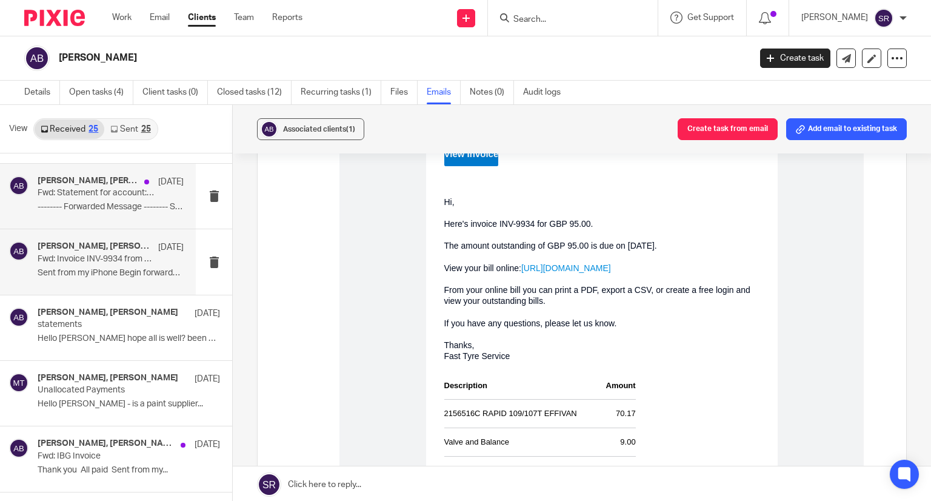
click at [73, 197] on div "Penny Brown, Alex Booker 8 Jul Fwd: Statement for account: 0047892 from MS Roof…" at bounding box center [111, 196] width 146 height 41
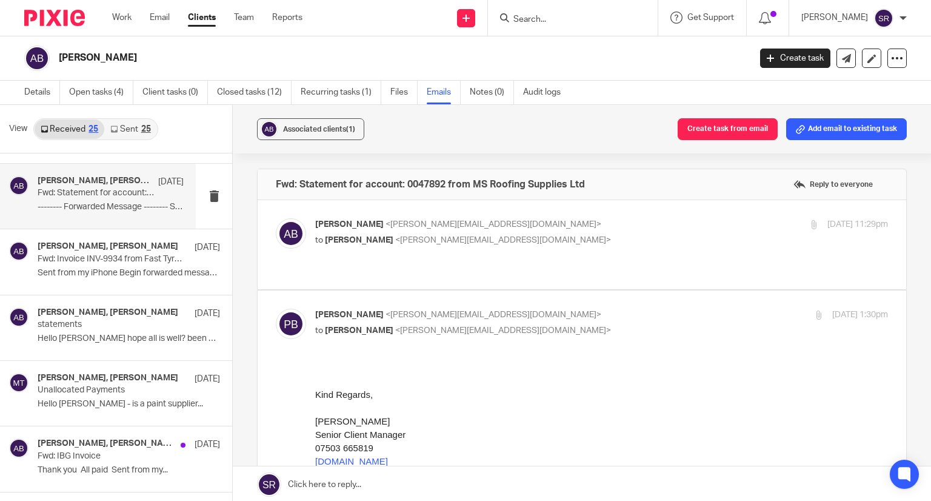
scroll to position [0, 0]
click at [467, 241] on span "<penny@togetherwecount.co.uk>" at bounding box center [503, 240] width 216 height 8
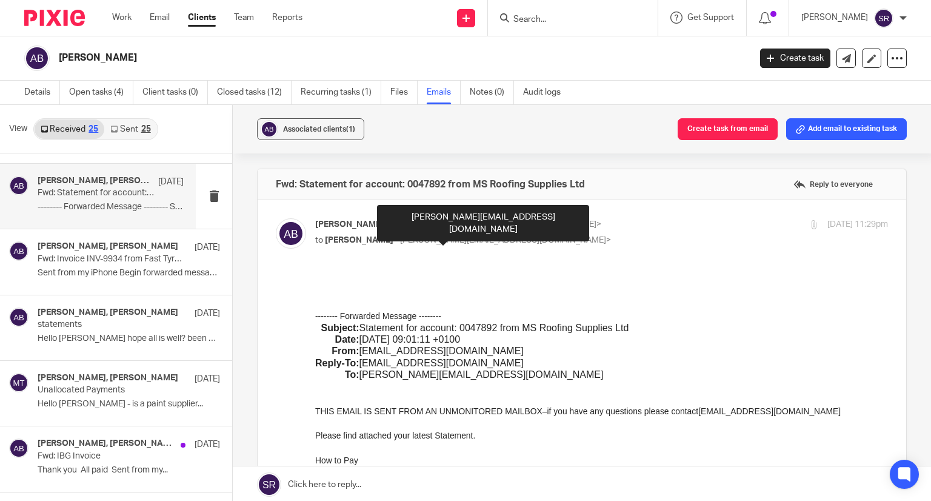
click at [467, 241] on span "<penny@togetherwecount.co.uk>" at bounding box center [503, 240] width 216 height 8
checkbox input "false"
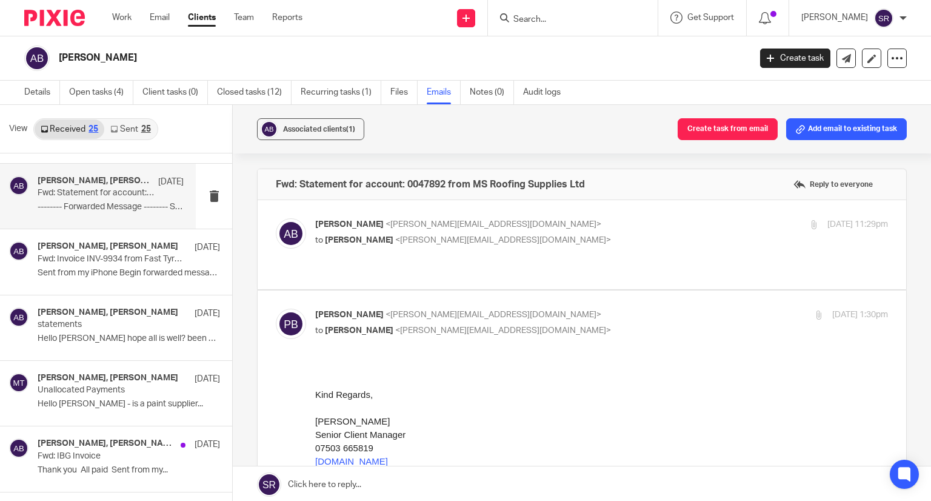
scroll to position [849, 0]
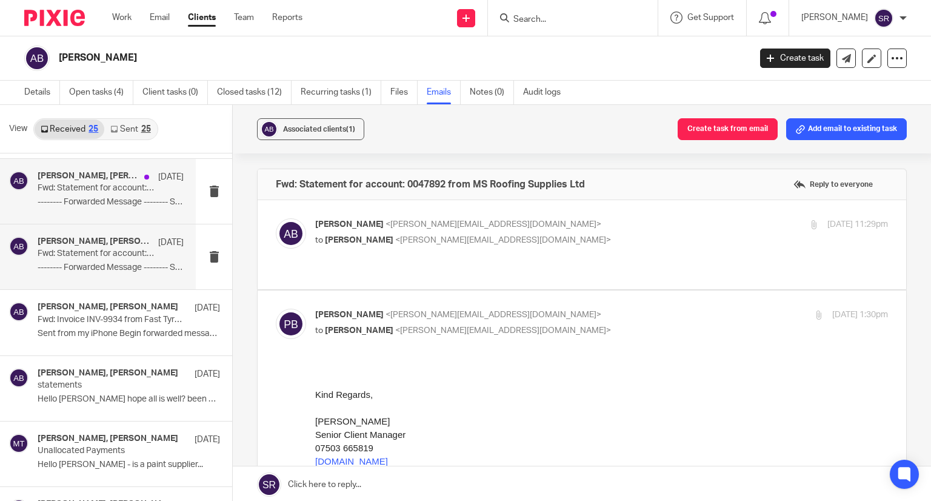
click at [105, 204] on p "-------- Forwarded Message -------- Subject:..." at bounding box center [111, 202] width 146 height 10
click at [77, 172] on h4 "Penny Brown, Alex Booker" at bounding box center [95, 176] width 115 height 10
click at [443, 236] on span "<penny@togetherwecount.co.uk>" at bounding box center [503, 240] width 216 height 8
checkbox input "true"
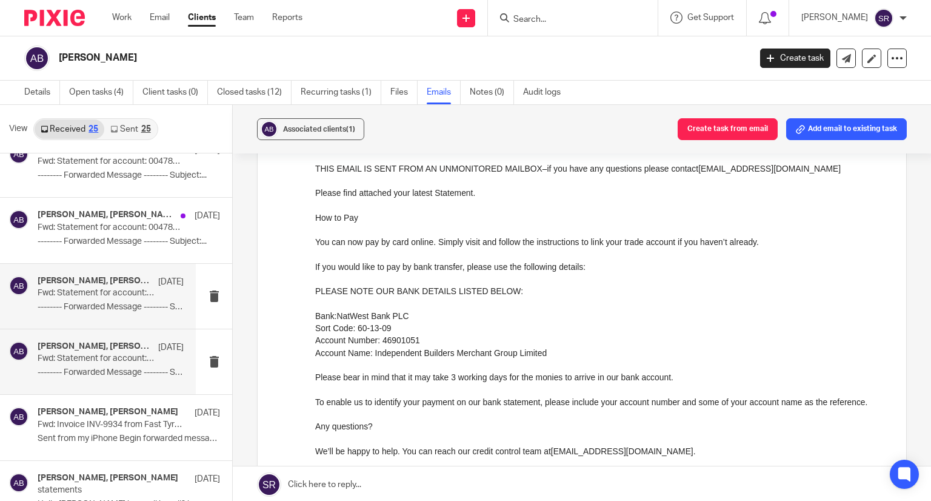
scroll to position [728, 0]
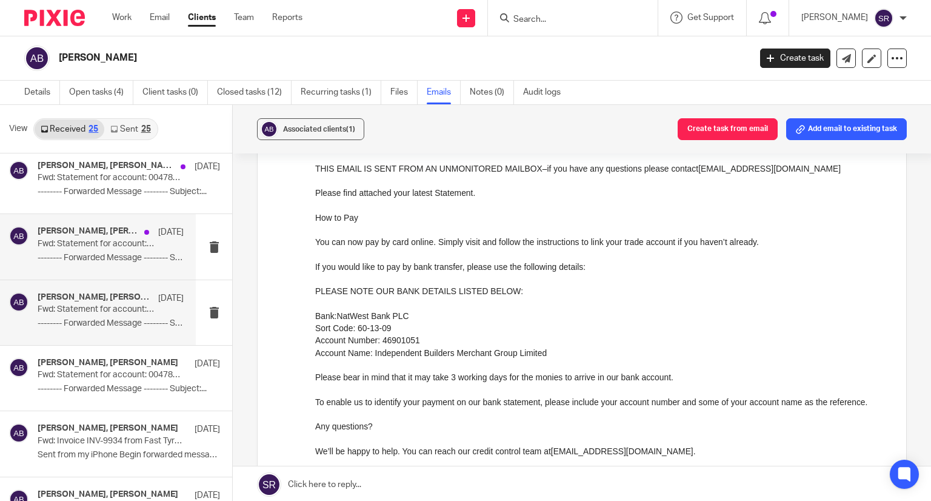
click at [78, 242] on p "Fwd: Statement for account: 0047892 from MS Roofing Supplies Ltd" at bounding box center [96, 244] width 117 height 10
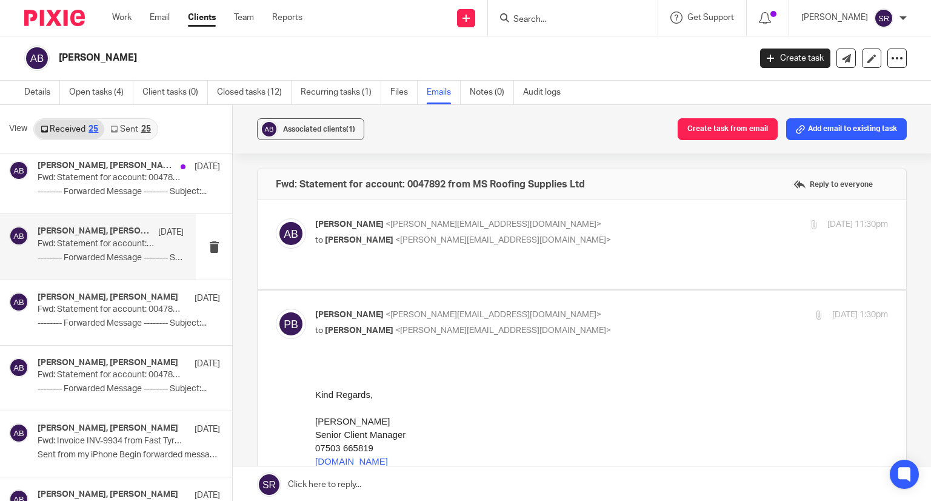
scroll to position [0, 0]
click at [390, 230] on p "Alex Booker <alex@albecroofing.co.uk>" at bounding box center [506, 224] width 382 height 13
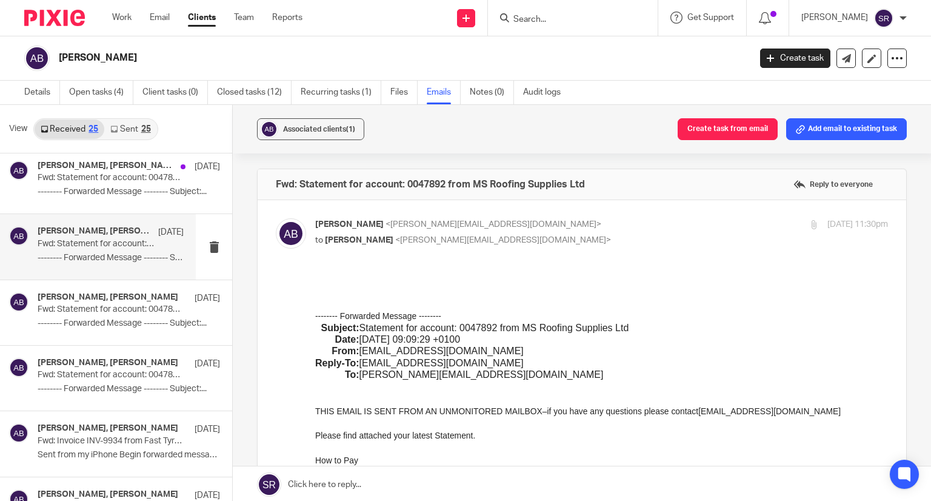
click at [390, 230] on p "Alex Booker <alex@albecroofing.co.uk>" at bounding box center [506, 224] width 382 height 13
checkbox input "false"
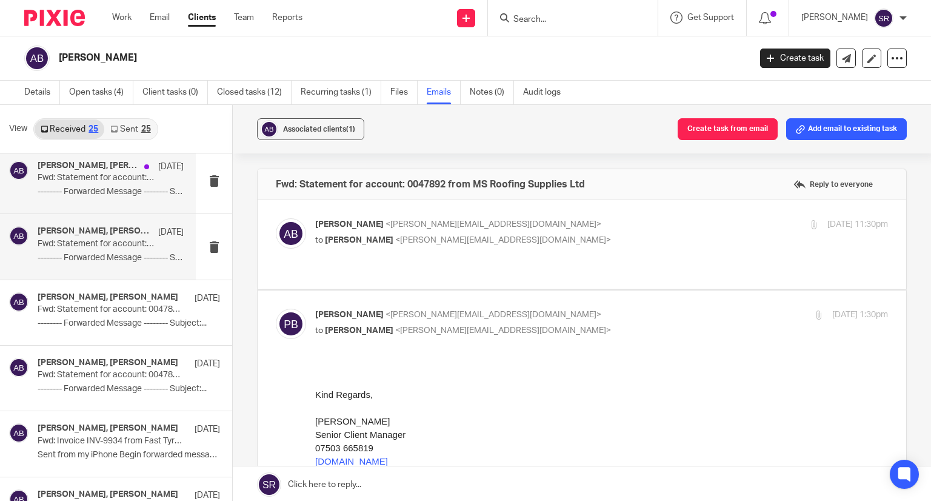
click at [113, 194] on p "-------- Forwarded Message -------- Subject:..." at bounding box center [111, 192] width 146 height 10
click at [392, 226] on span "<alex@albecroofing.co.uk>" at bounding box center [494, 224] width 216 height 8
checkbox input "true"
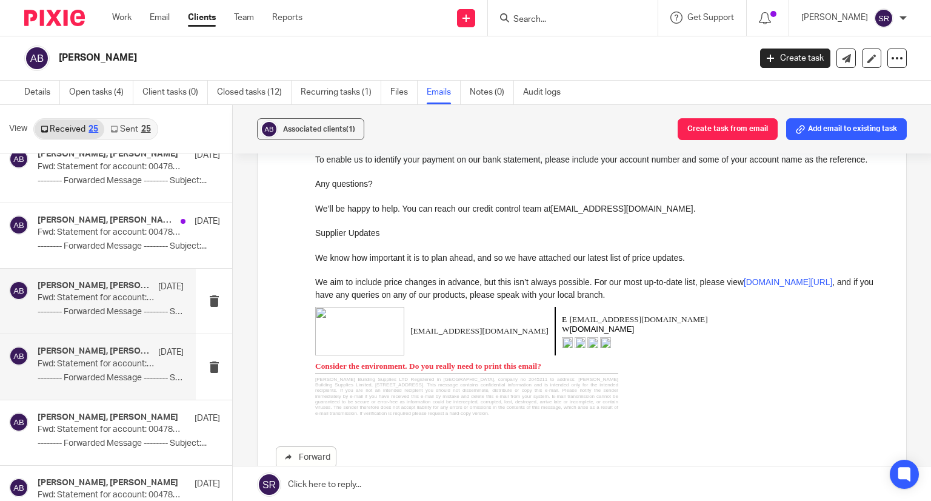
scroll to position [606, 0]
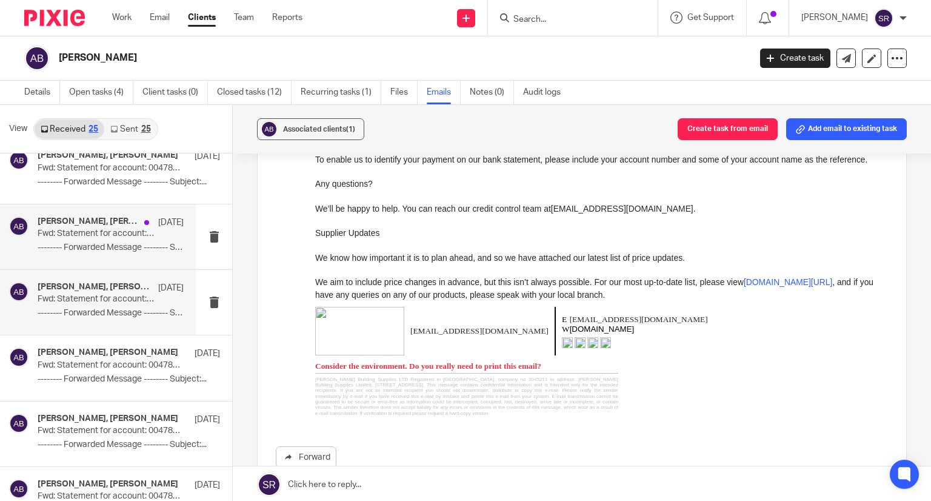
click at [94, 232] on p "Fwd: Statement for account: 0047892 from MS Roofing Supplies Ltd" at bounding box center [96, 234] width 117 height 10
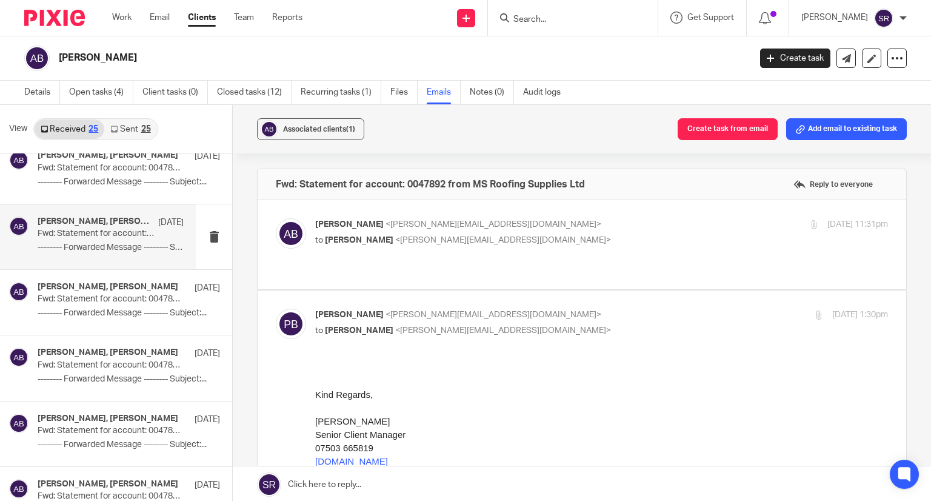
click at [388, 247] on div "Alex Booker <alex@albecroofing.co.uk> to Penny Brown <penny@togetherwecount.co.…" at bounding box center [601, 233] width 573 height 30
checkbox input "true"
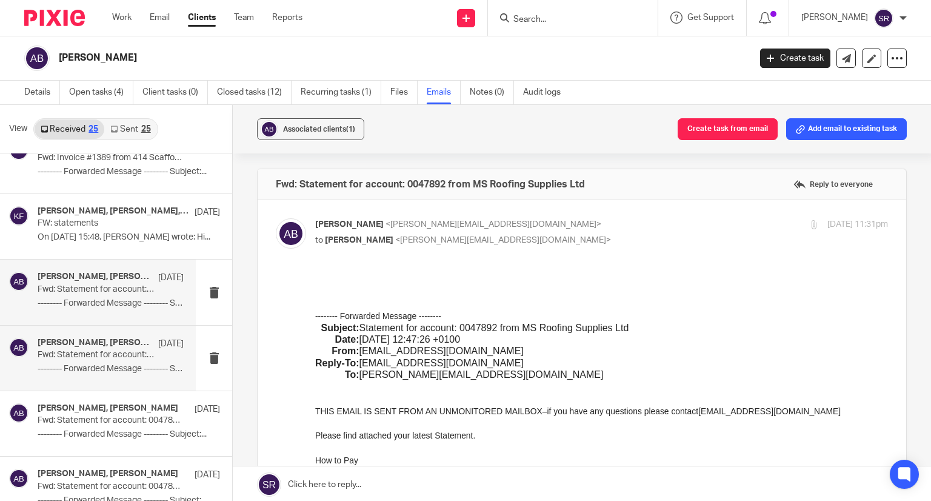
click at [82, 289] on p "Fwd: Statement for account: 0047892 from MS Roofing Supplies Ltd" at bounding box center [96, 289] width 117 height 10
click at [82, 294] on div "Penny Brown, Alex Booker 8 Jul Fwd: Statement for account: 0047892 from MS Roof…" at bounding box center [111, 292] width 146 height 41
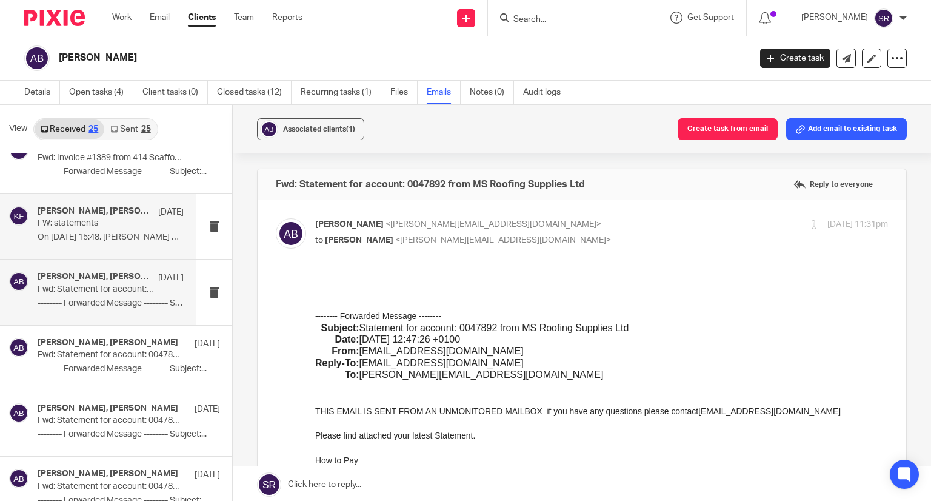
click at [112, 216] on div "Alex Booker, Matt Tucker, Kim Faulkner 8 Jul" at bounding box center [111, 212] width 146 height 12
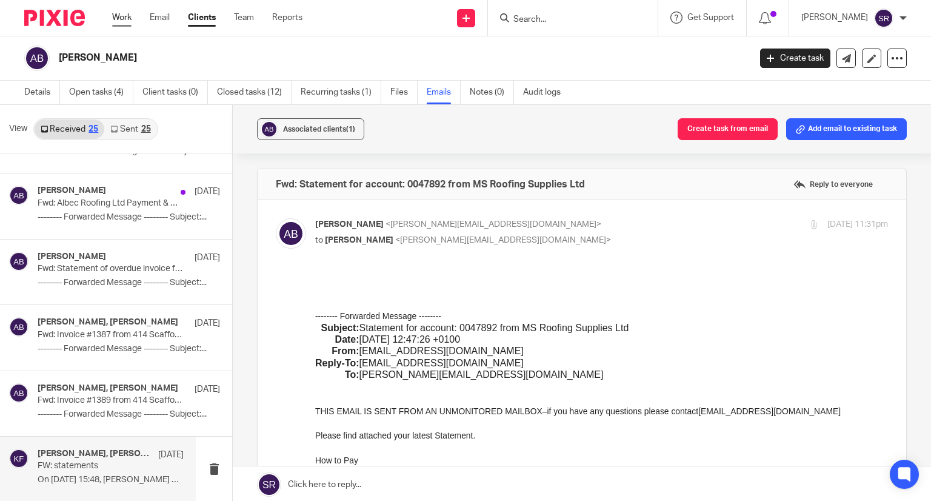
click at [121, 18] on link "Work" at bounding box center [121, 18] width 19 height 12
